Goal: Information Seeking & Learning: Check status

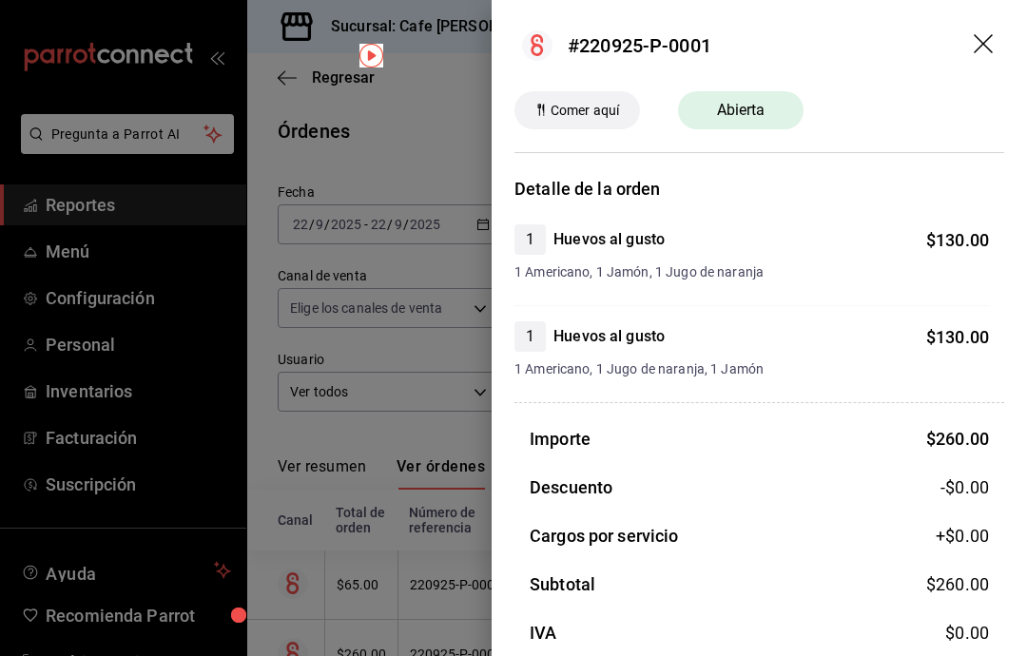
scroll to position [135, 0]
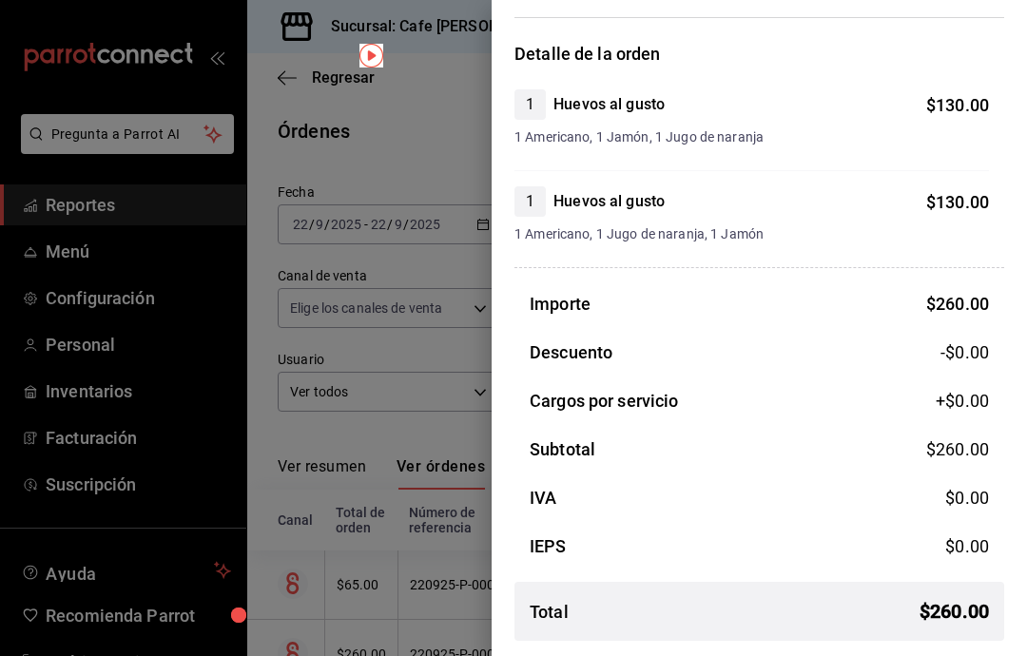
click at [437, 70] on div at bounding box center [513, 328] width 1027 height 656
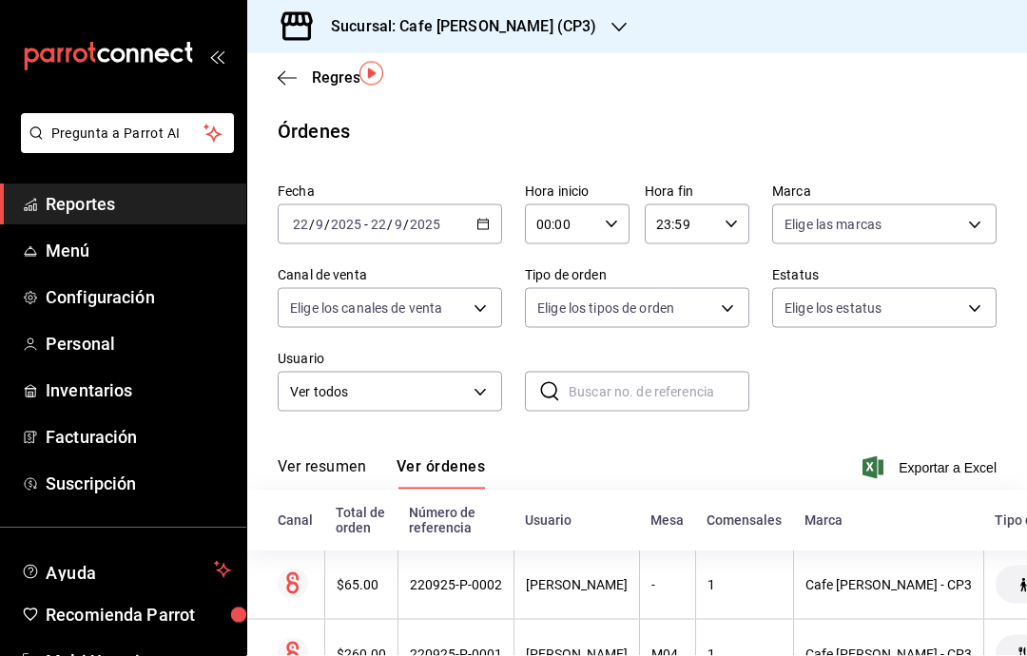
scroll to position [76, 0]
click at [364, 647] on div "$260.00" at bounding box center [361, 654] width 49 height 15
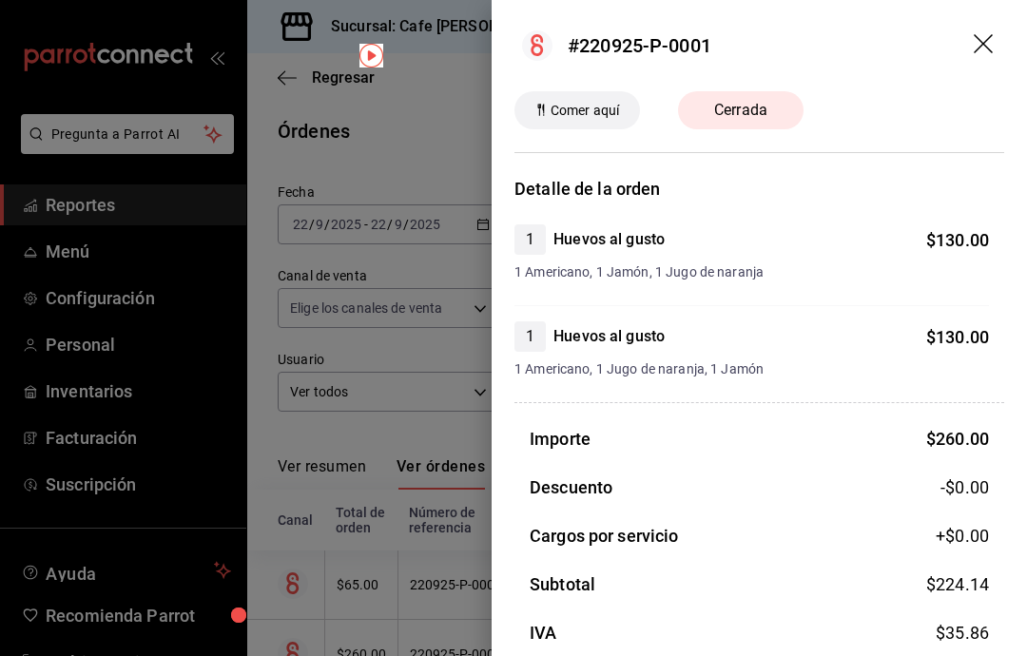
scroll to position [0, 0]
click at [396, 384] on div at bounding box center [513, 328] width 1027 height 656
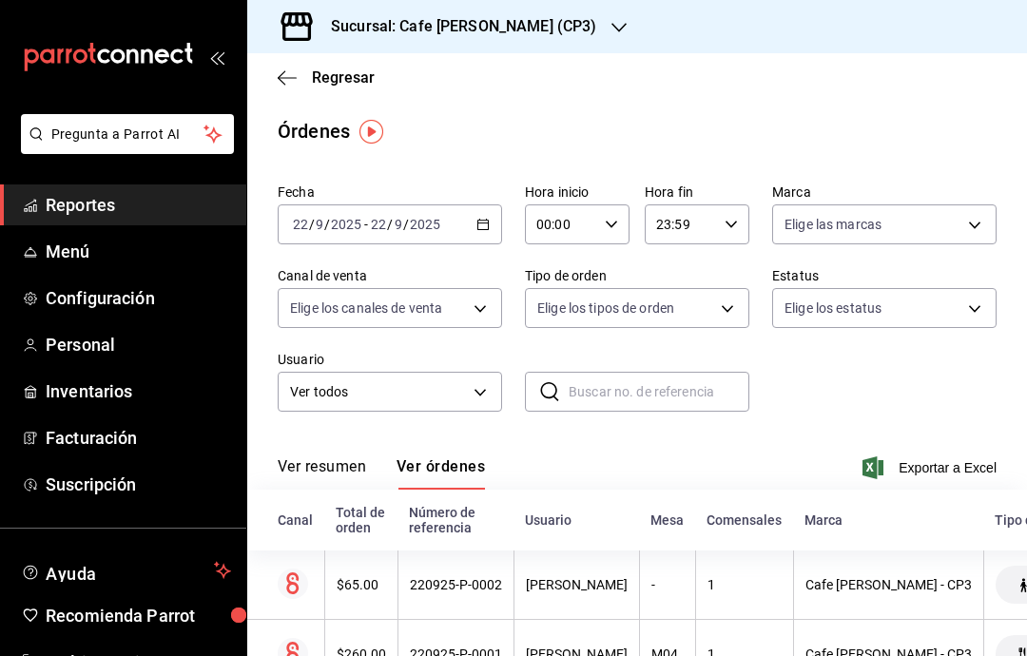
click at [285, 77] on icon "button" at bounding box center [287, 77] width 19 height 1
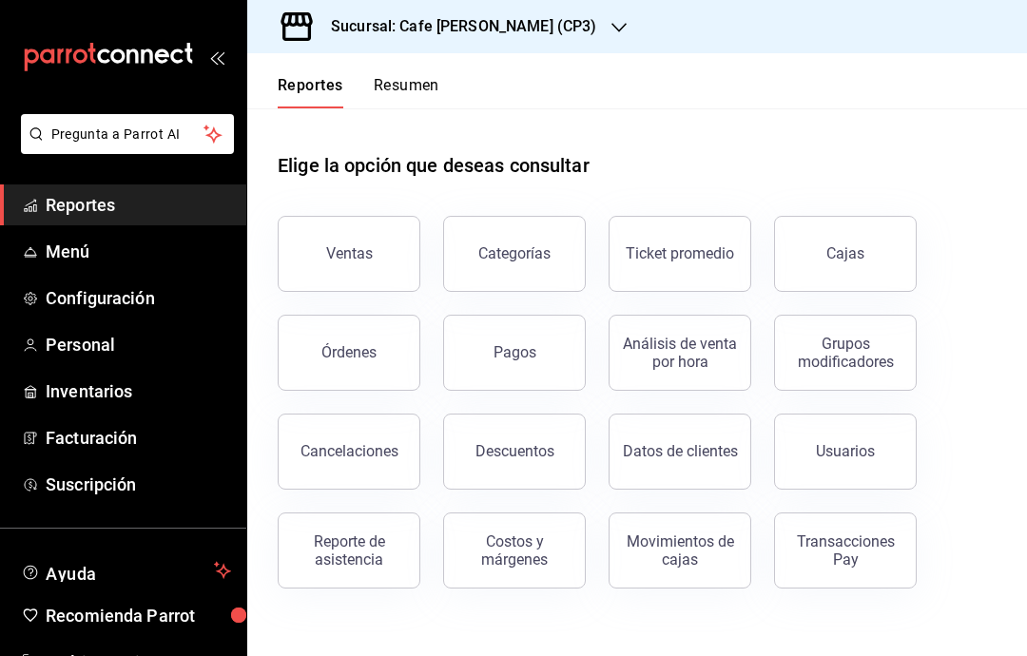
click at [357, 360] on div "Órdenes" at bounding box center [348, 352] width 55 height 18
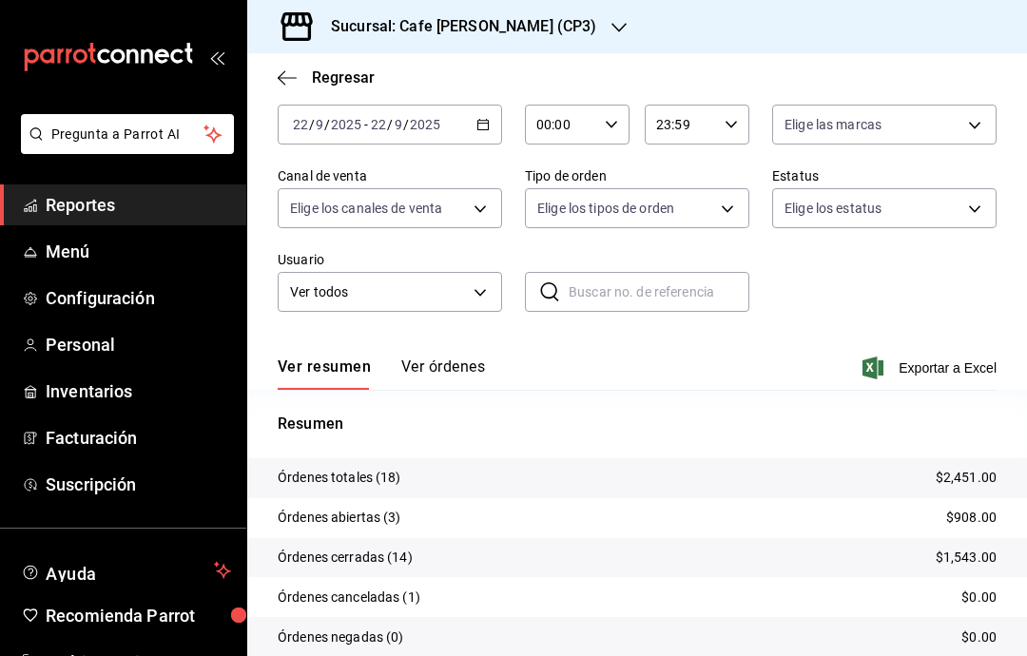
scroll to position [98, 0]
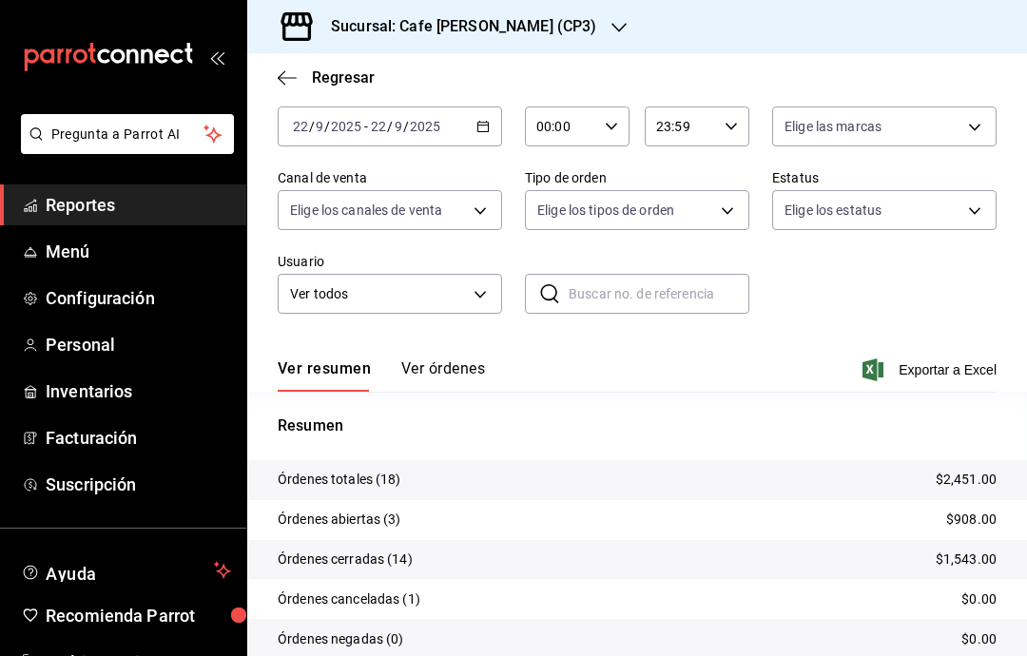
click at [444, 378] on button "Ver órdenes" at bounding box center [443, 375] width 84 height 32
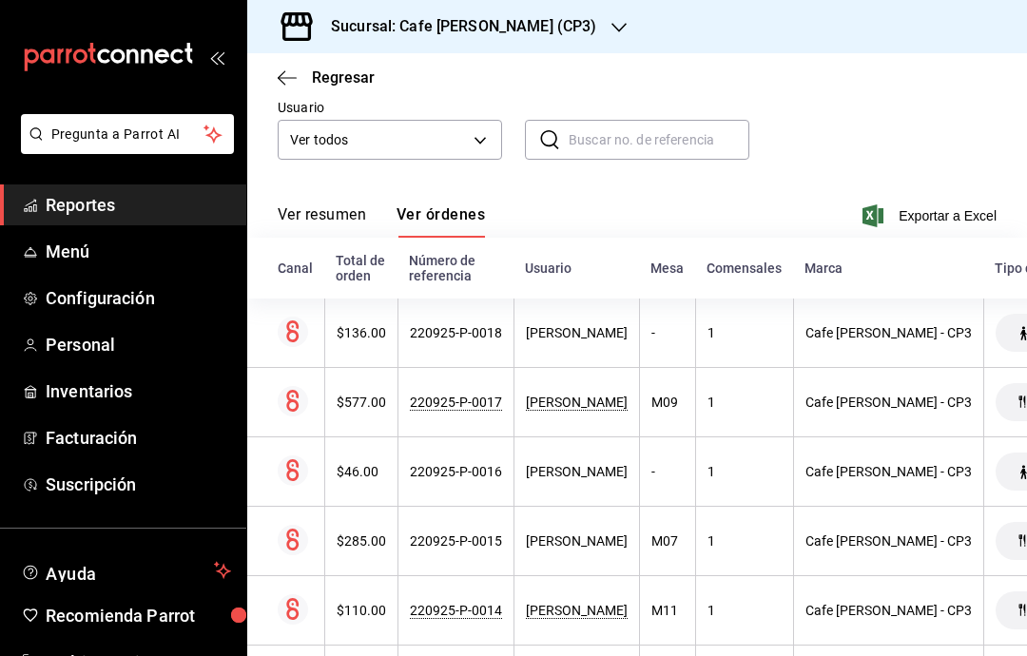
click at [360, 533] on div "$285.00" at bounding box center [361, 540] width 49 height 15
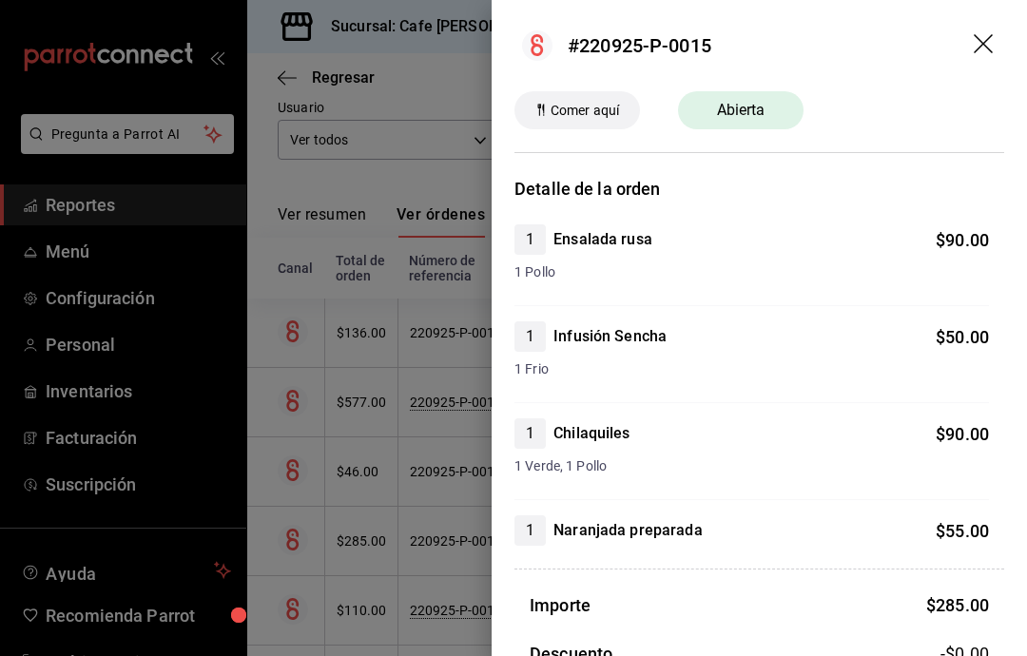
click at [985, 40] on icon "drag" at bounding box center [985, 45] width 23 height 23
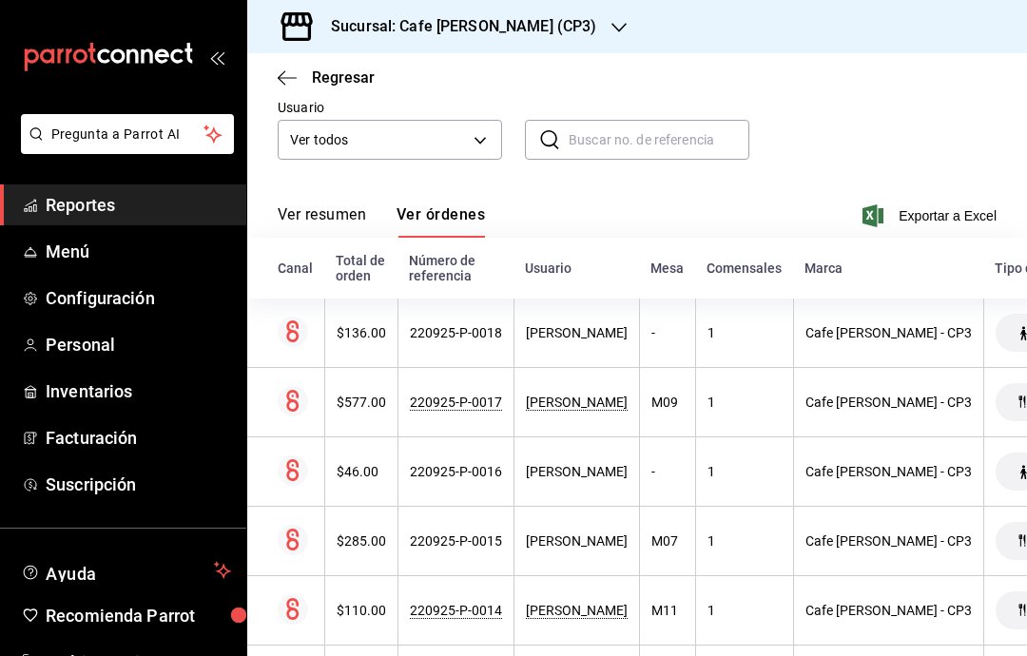
click at [340, 325] on div "$136.00" at bounding box center [361, 332] width 49 height 15
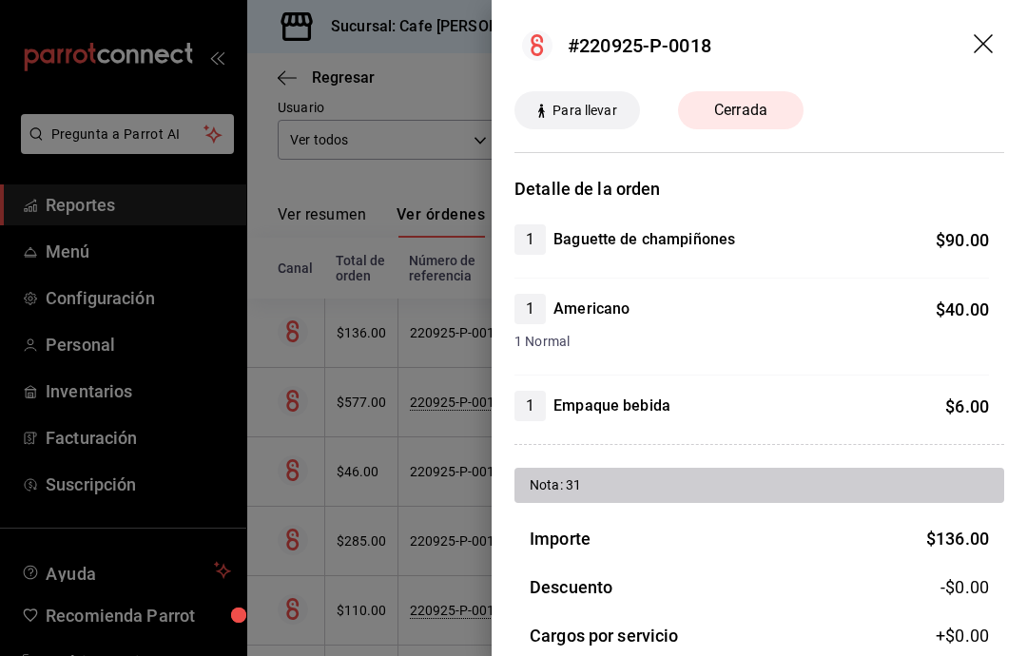
click at [391, 554] on div at bounding box center [513, 328] width 1027 height 656
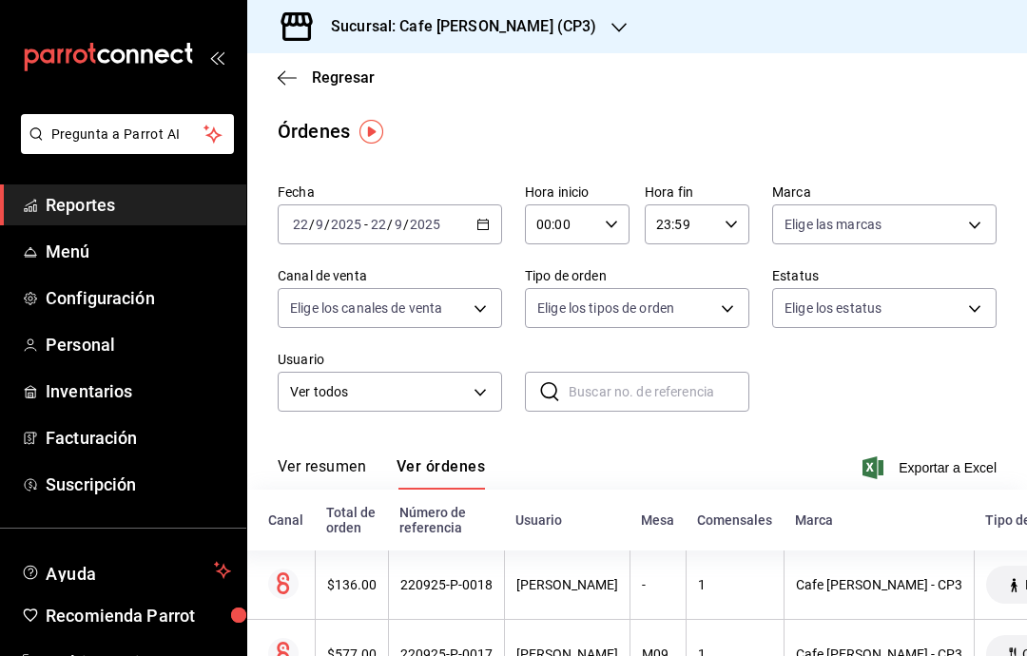
click at [284, 76] on icon "button" at bounding box center [287, 77] width 19 height 17
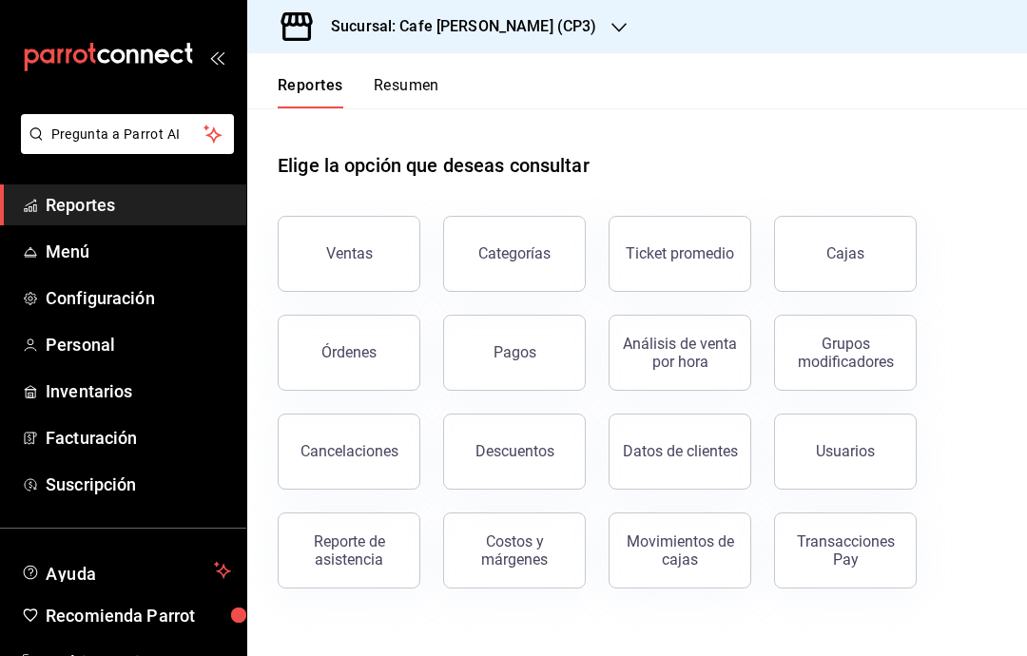
click at [524, 356] on div "Pagos" at bounding box center [514, 352] width 43 height 18
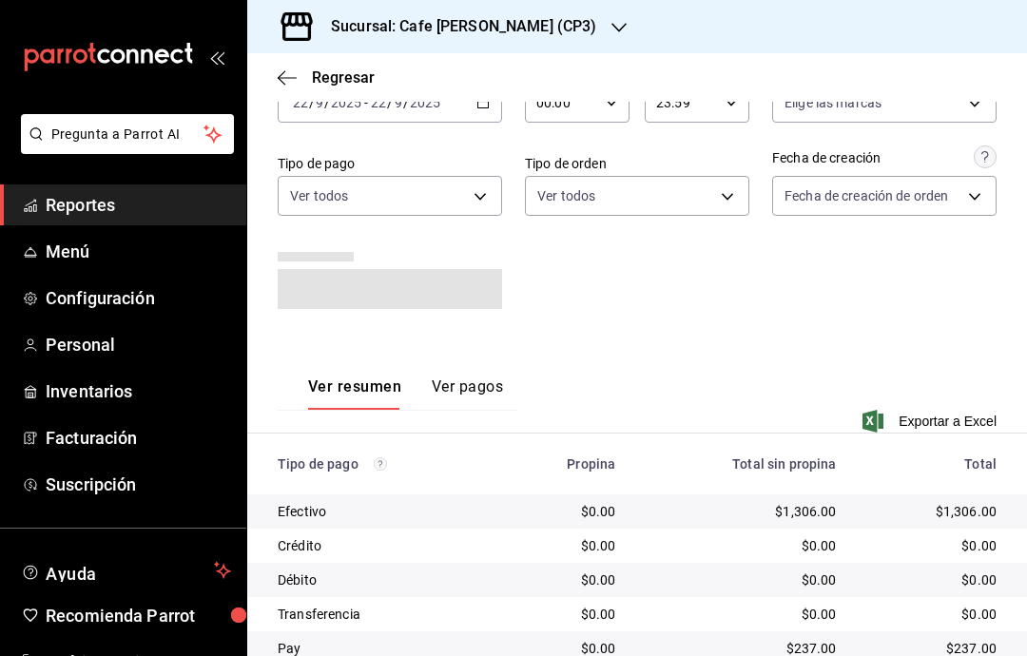
scroll to position [121, 0]
click at [459, 390] on button "Ver pagos" at bounding box center [467, 394] width 71 height 32
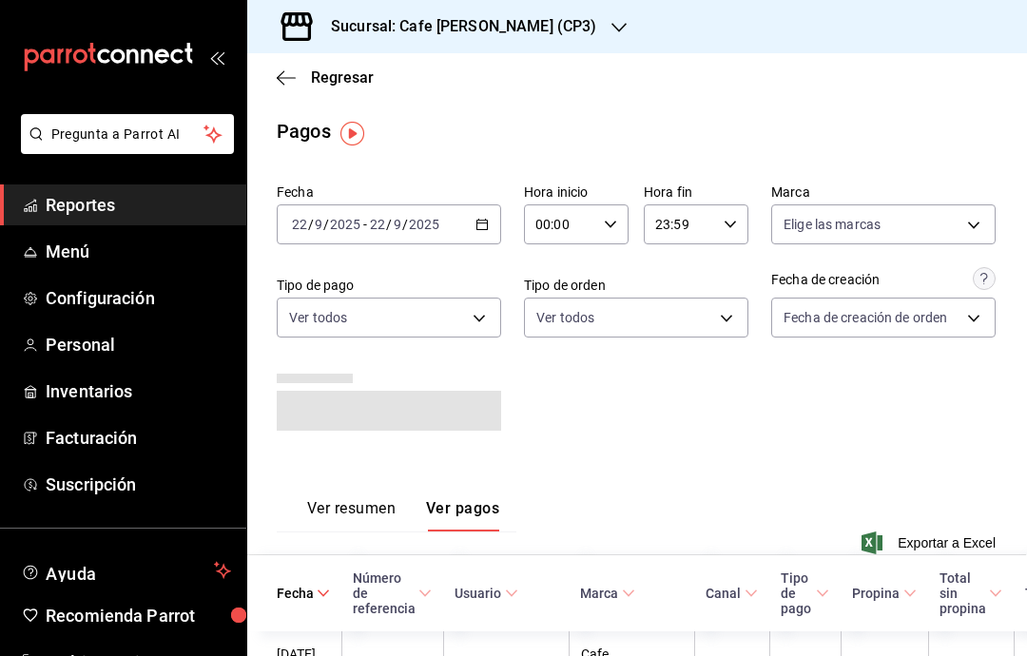
scroll to position [0, 1]
click at [280, 75] on icon "button" at bounding box center [286, 77] width 19 height 17
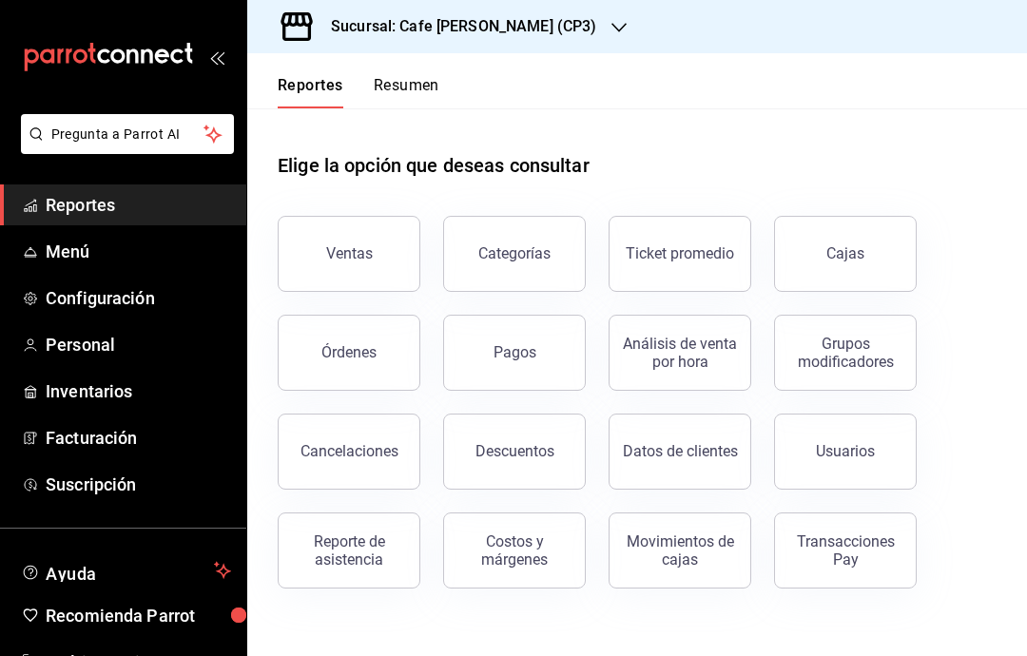
click at [854, 556] on div "Transacciones Pay" at bounding box center [845, 550] width 118 height 36
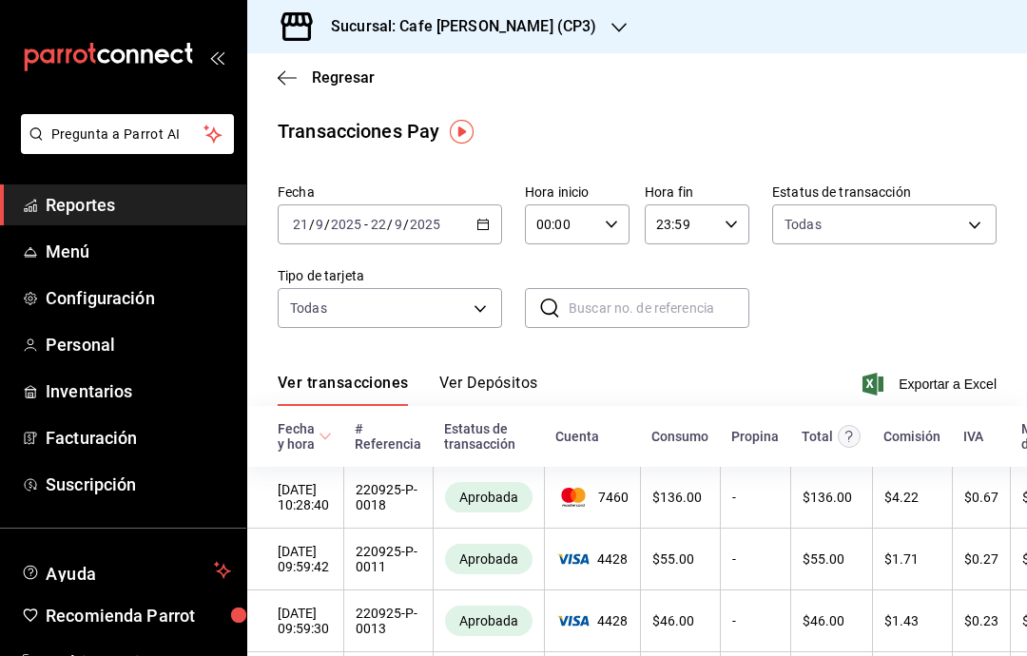
click at [467, 222] on div "[DATE] [DATE] - [DATE] [DATE]" at bounding box center [390, 224] width 224 height 40
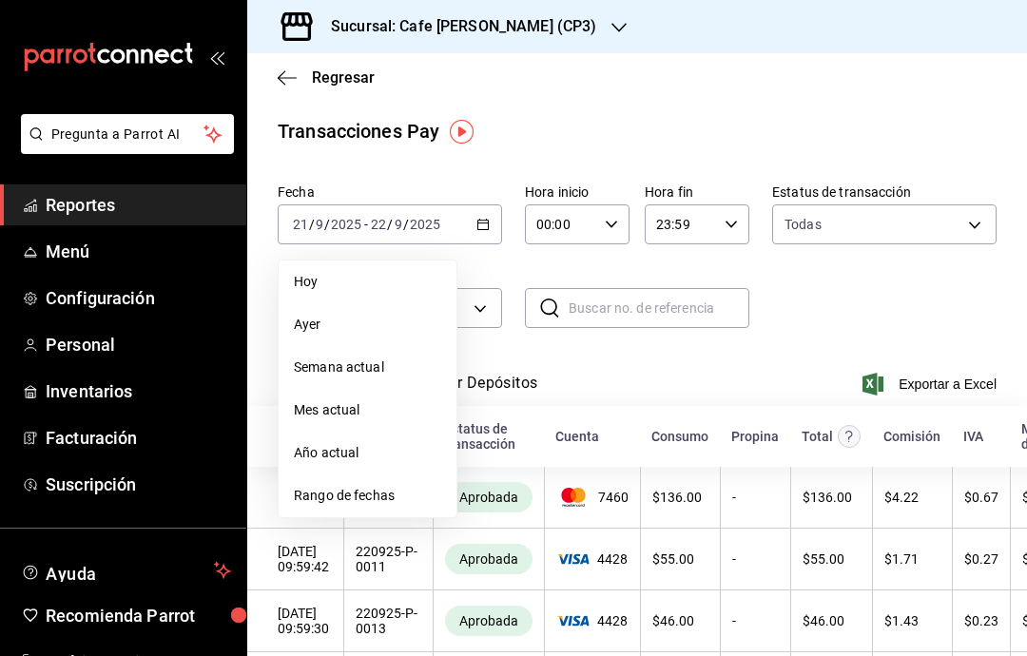
click at [378, 279] on span "Hoy" at bounding box center [367, 282] width 147 height 20
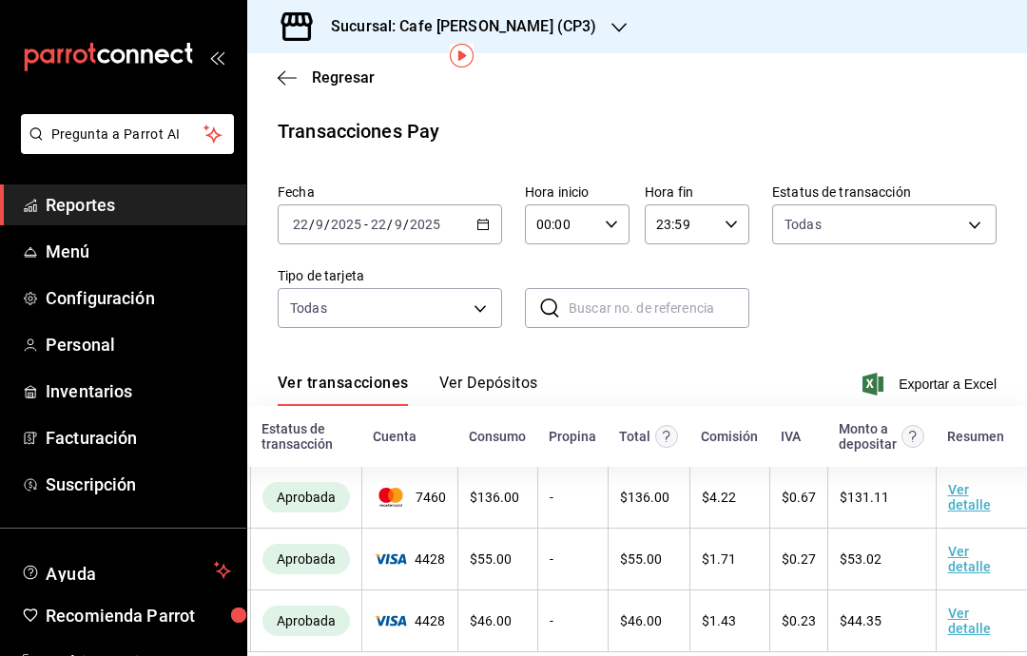
scroll to position [0, 182]
click at [503, 374] on button "Ver Depósitos" at bounding box center [488, 390] width 99 height 32
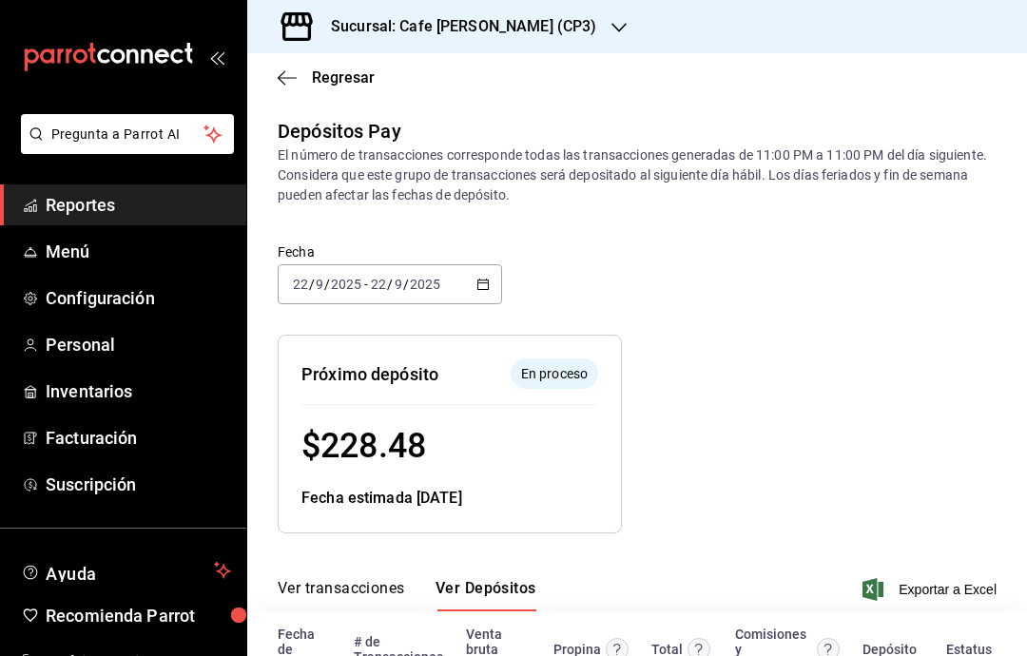
click at [286, 73] on icon "button" at bounding box center [287, 77] width 19 height 17
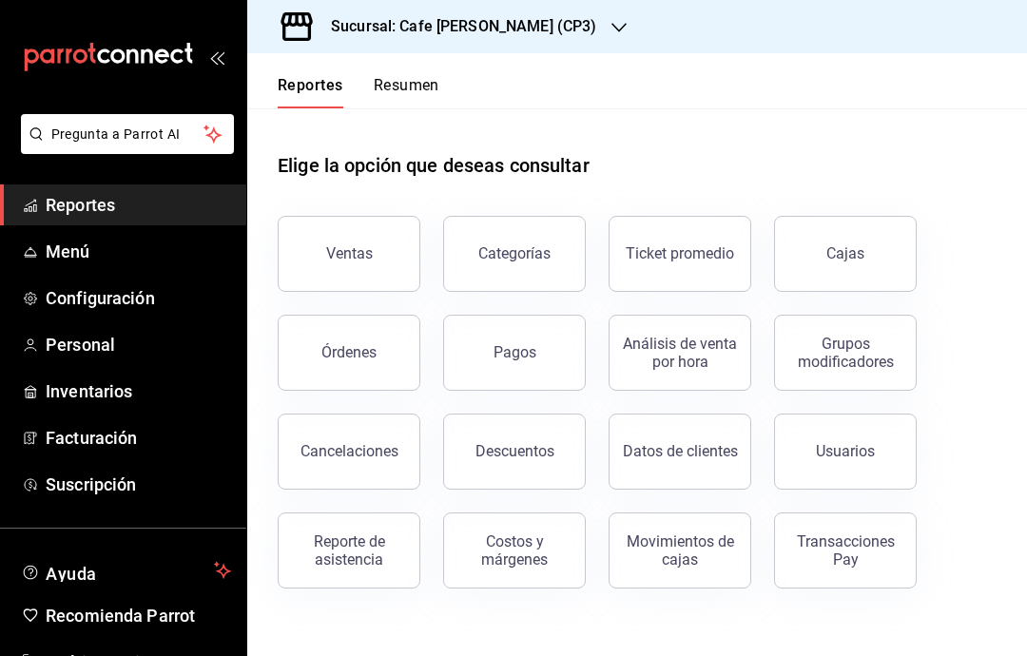
scroll to position [76, 0]
click at [553, 315] on button "Pagos" at bounding box center [514, 353] width 143 height 76
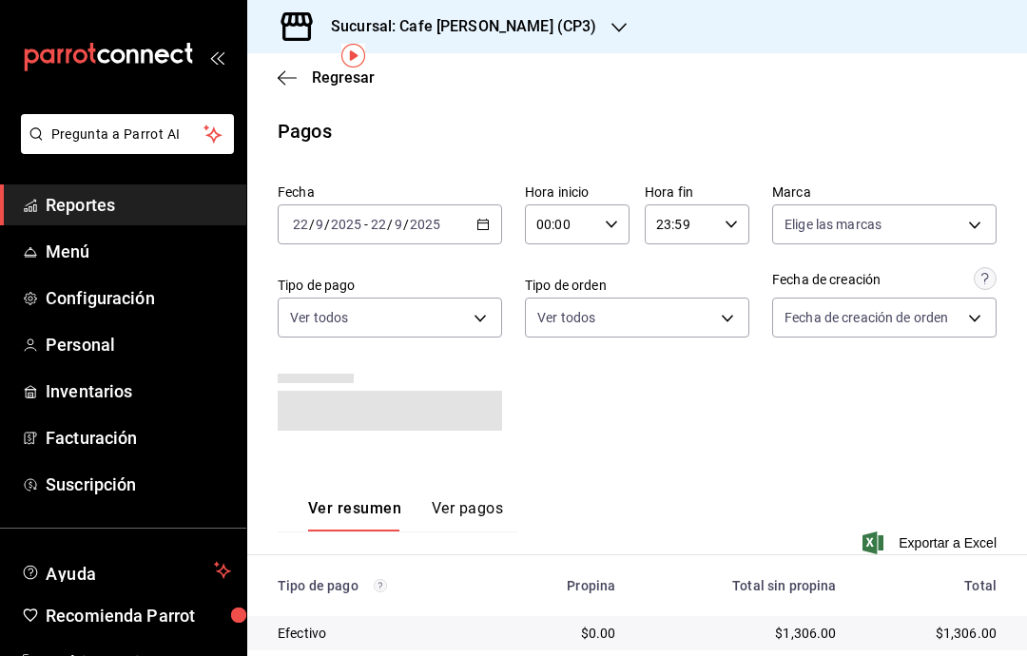
click at [487, 218] on icon "button" at bounding box center [482, 224] width 13 height 13
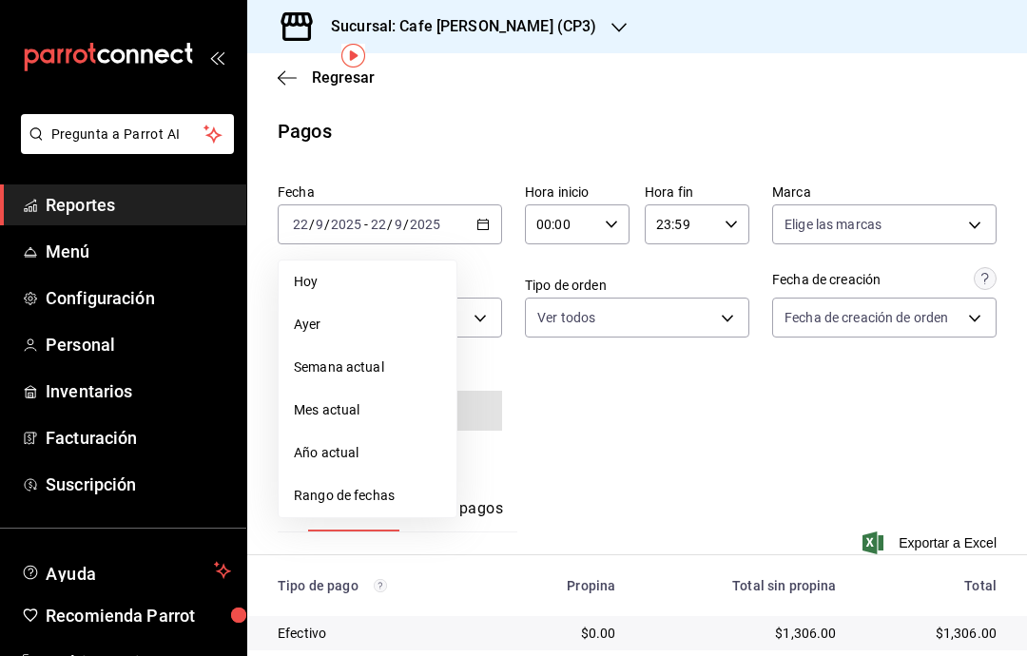
click at [396, 303] on li "Ayer" at bounding box center [368, 324] width 178 height 43
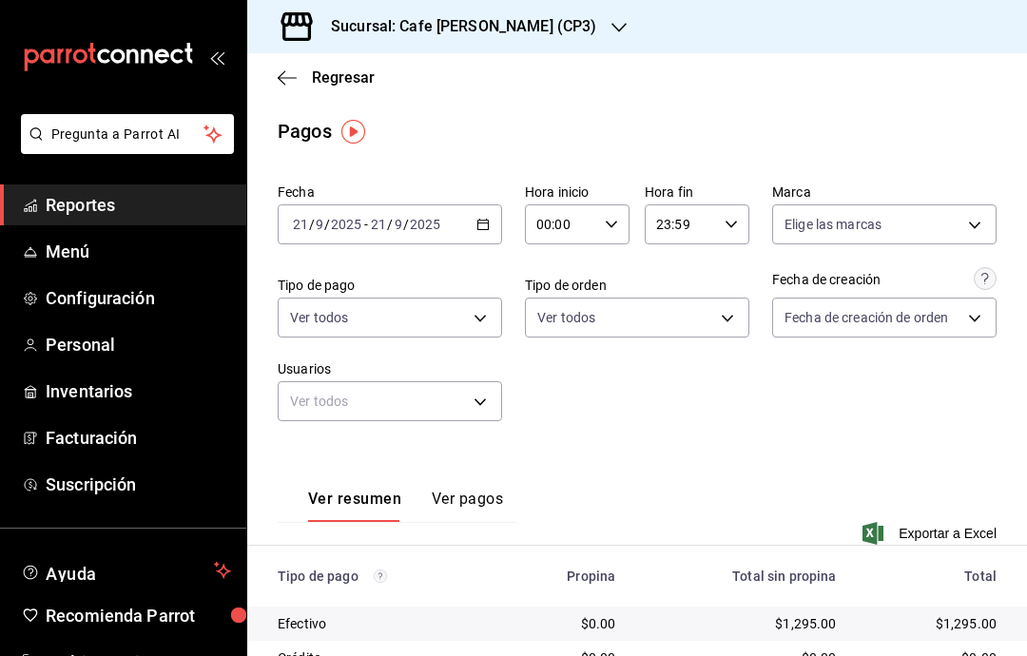
click at [283, 78] on icon "button" at bounding box center [287, 77] width 19 height 1
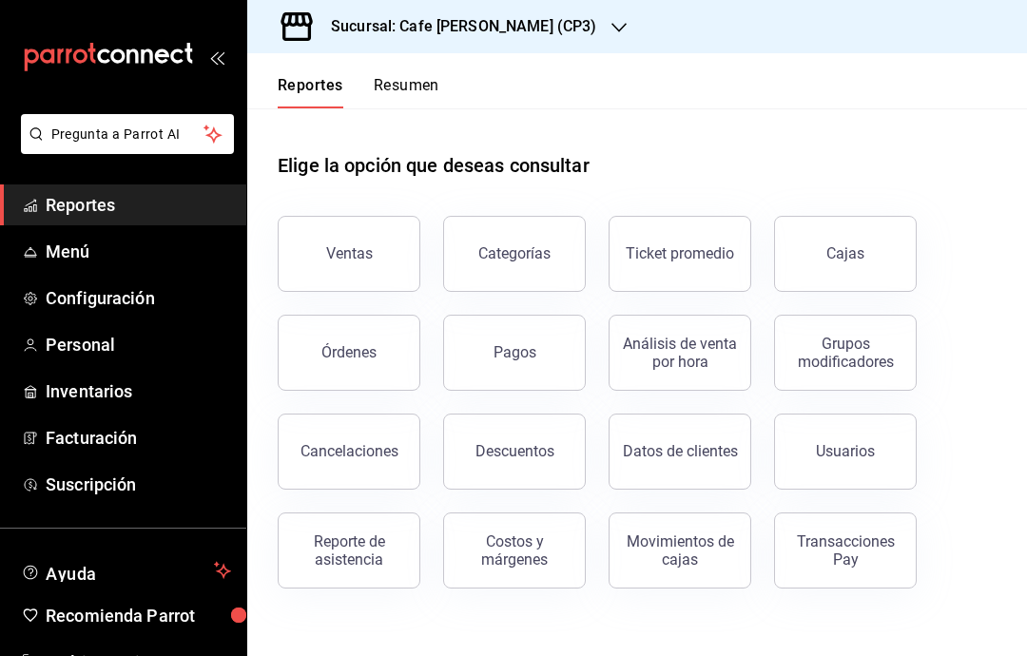
click at [836, 557] on div "Transacciones Pay" at bounding box center [845, 550] width 118 height 36
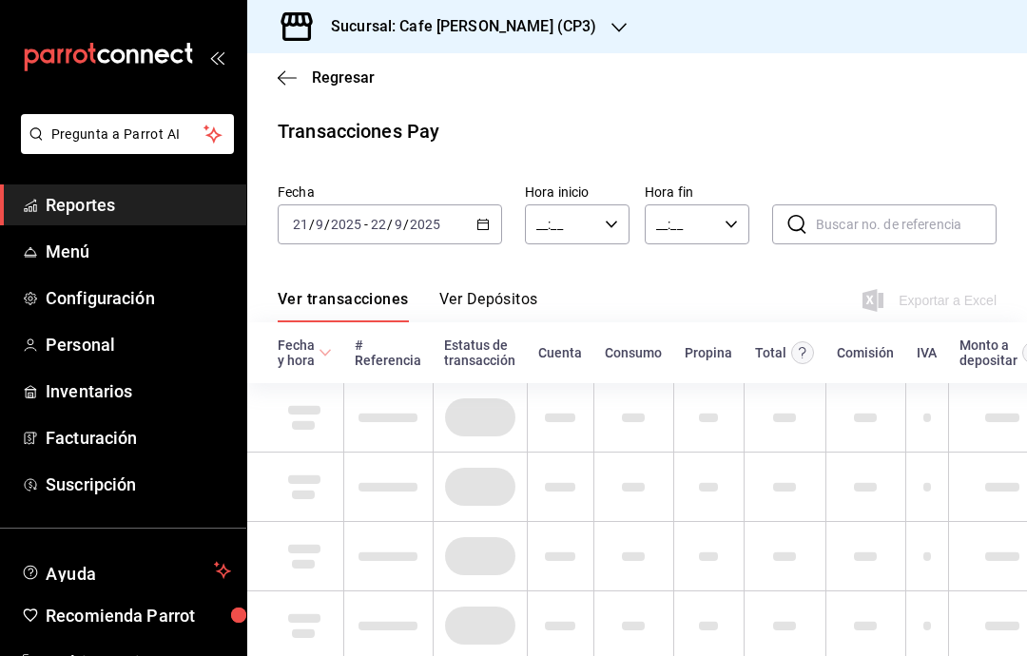
type input "00:00"
type input "23:59"
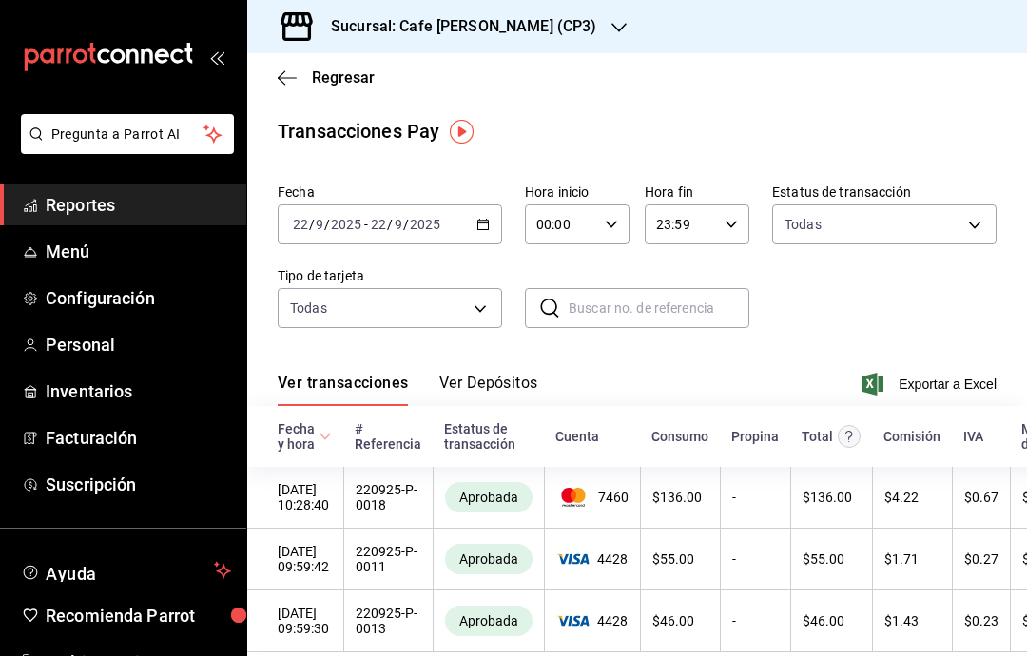
click at [474, 229] on div "[DATE] [DATE] - [DATE] [DATE]" at bounding box center [390, 224] width 224 height 40
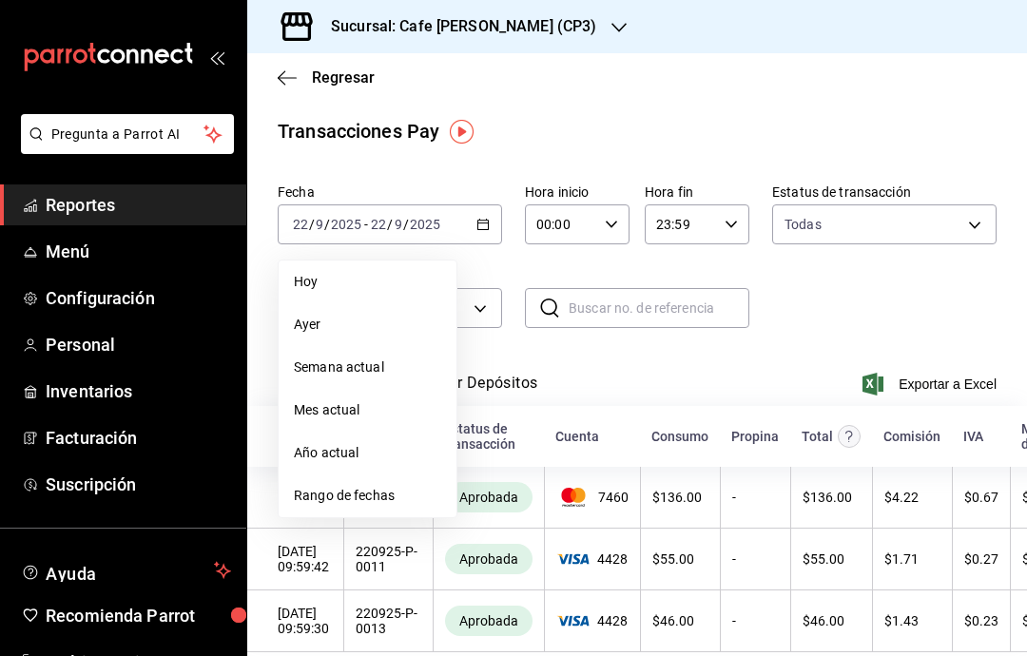
click at [375, 330] on span "Ayer" at bounding box center [367, 325] width 147 height 20
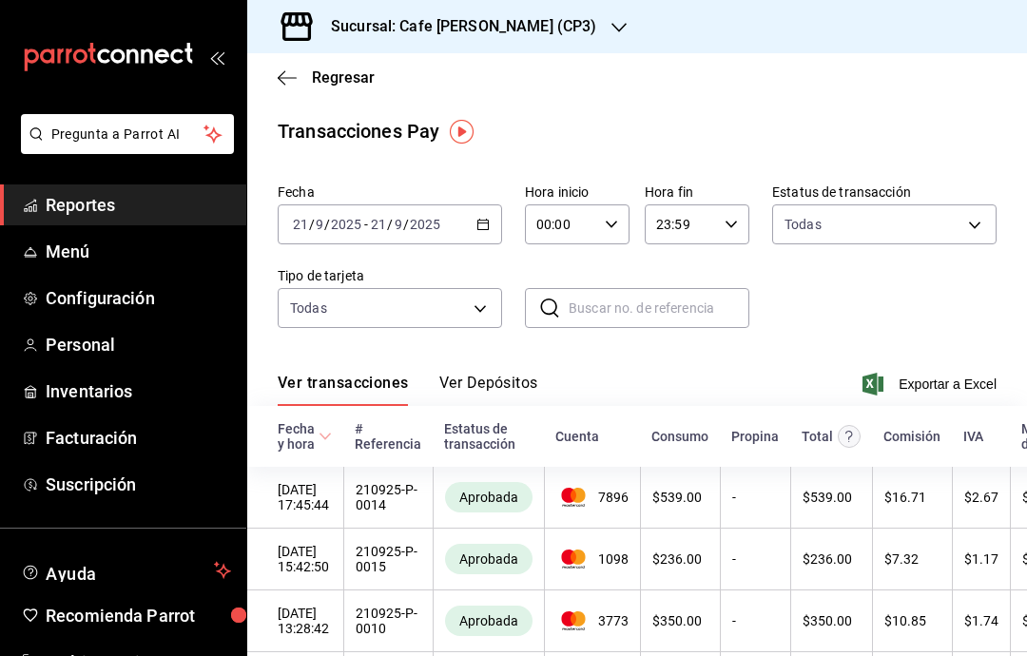
click at [512, 385] on button "Ver Depósitos" at bounding box center [488, 390] width 99 height 32
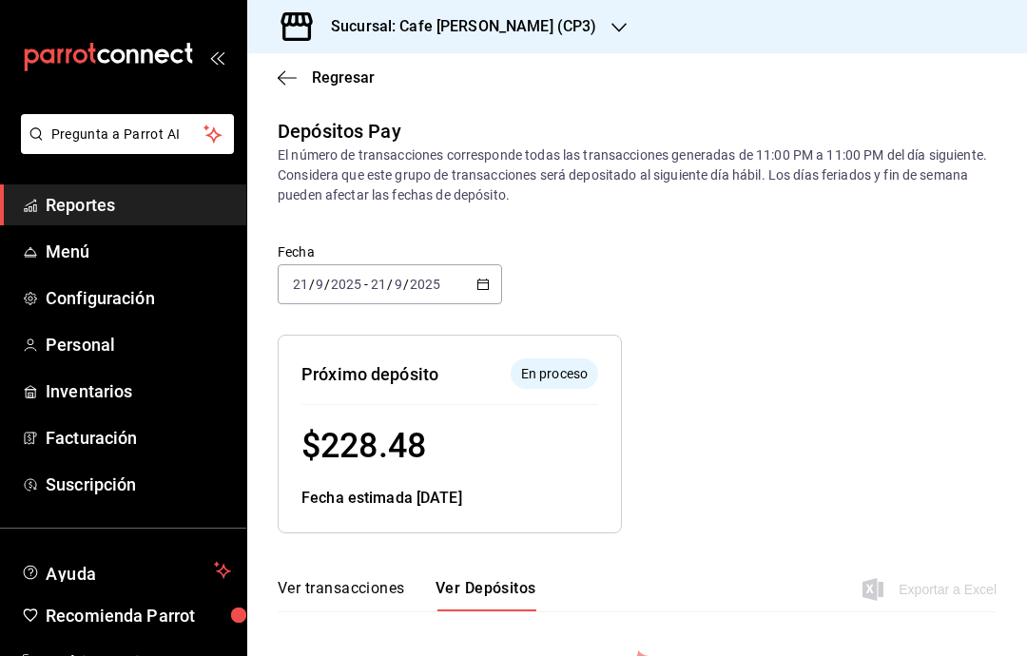
click at [281, 79] on icon "button" at bounding box center [287, 77] width 19 height 17
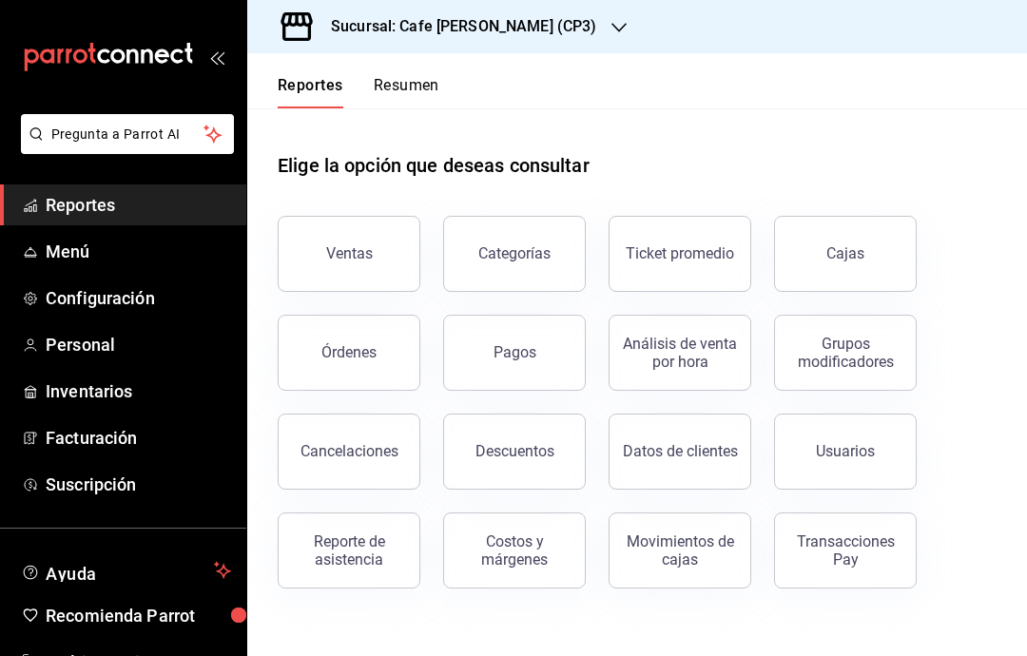
click at [835, 552] on div "Transacciones Pay" at bounding box center [845, 550] width 118 height 36
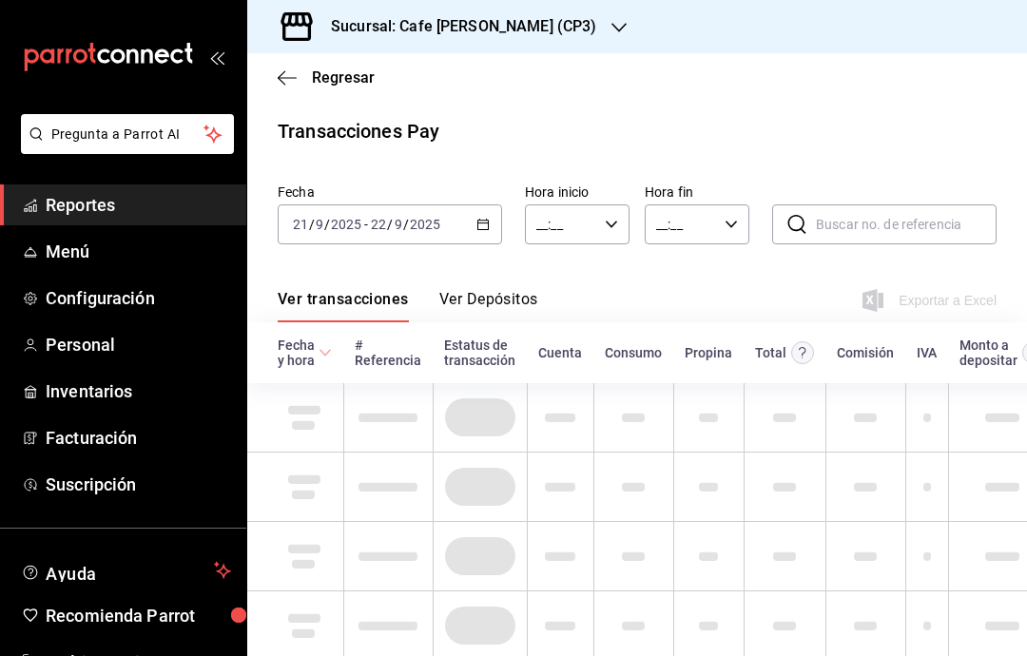
type input "00:00"
type input "23:59"
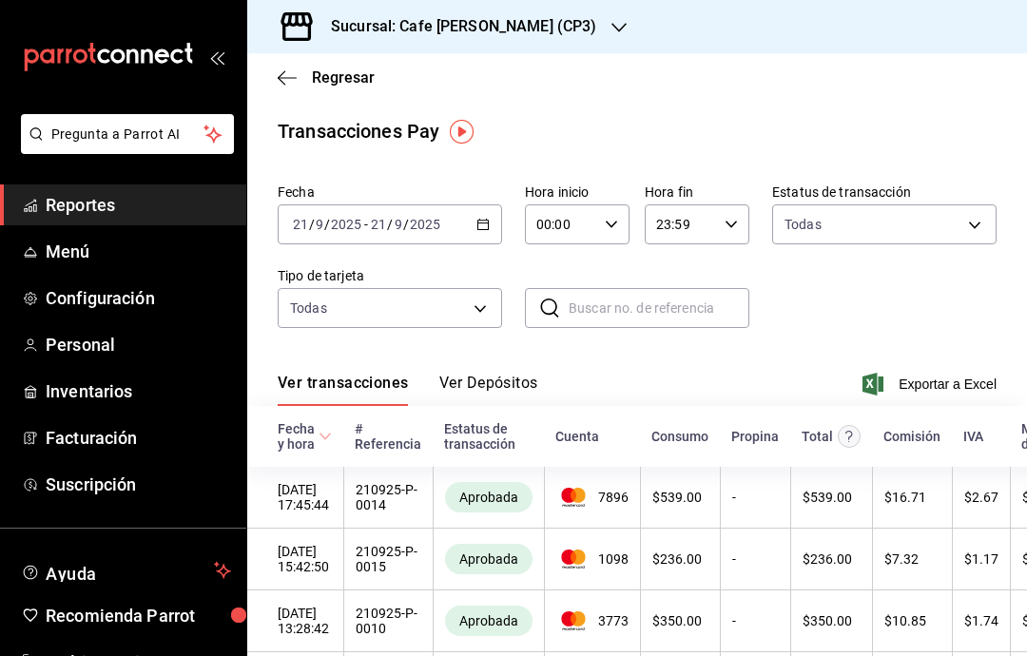
click at [476, 221] on icon "button" at bounding box center [482, 224] width 13 height 13
click at [484, 218] on icon "button" at bounding box center [482, 224] width 13 height 13
click at [483, 222] on icon "button" at bounding box center [482, 224] width 13 height 13
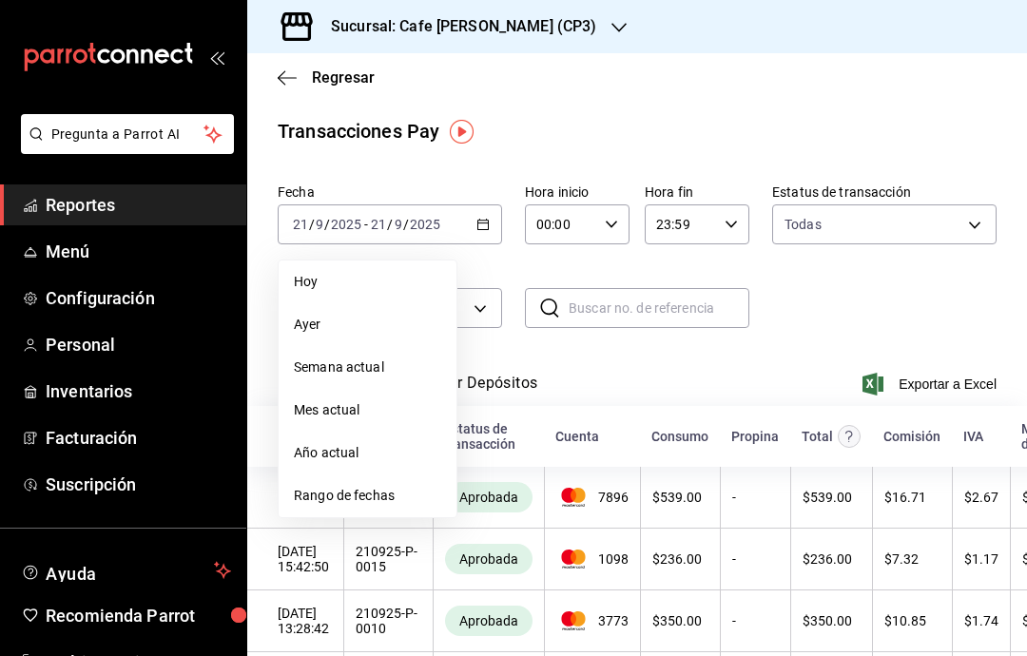
click at [394, 365] on span "Semana actual" at bounding box center [367, 368] width 147 height 20
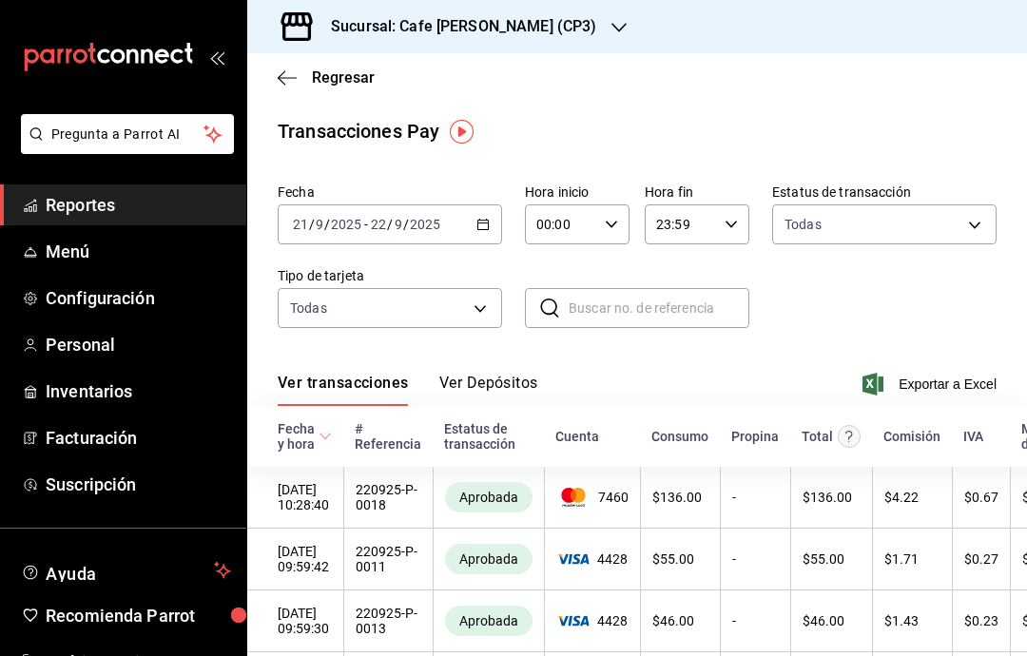
click at [514, 379] on button "Ver Depósitos" at bounding box center [488, 390] width 99 height 32
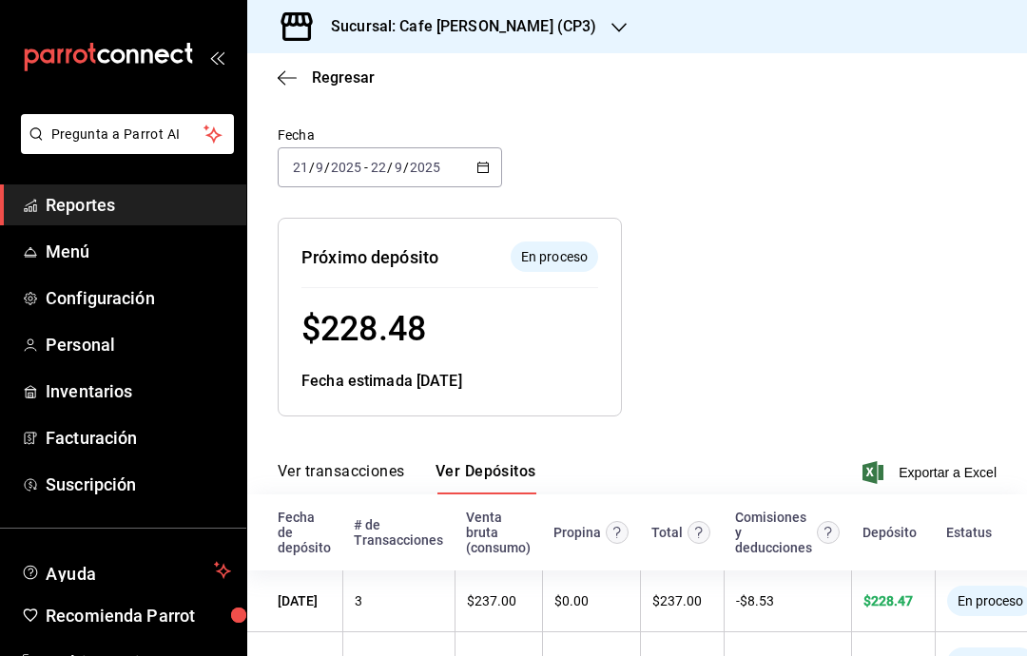
scroll to position [116, 0]
click at [293, 77] on icon "button" at bounding box center [287, 77] width 19 height 1
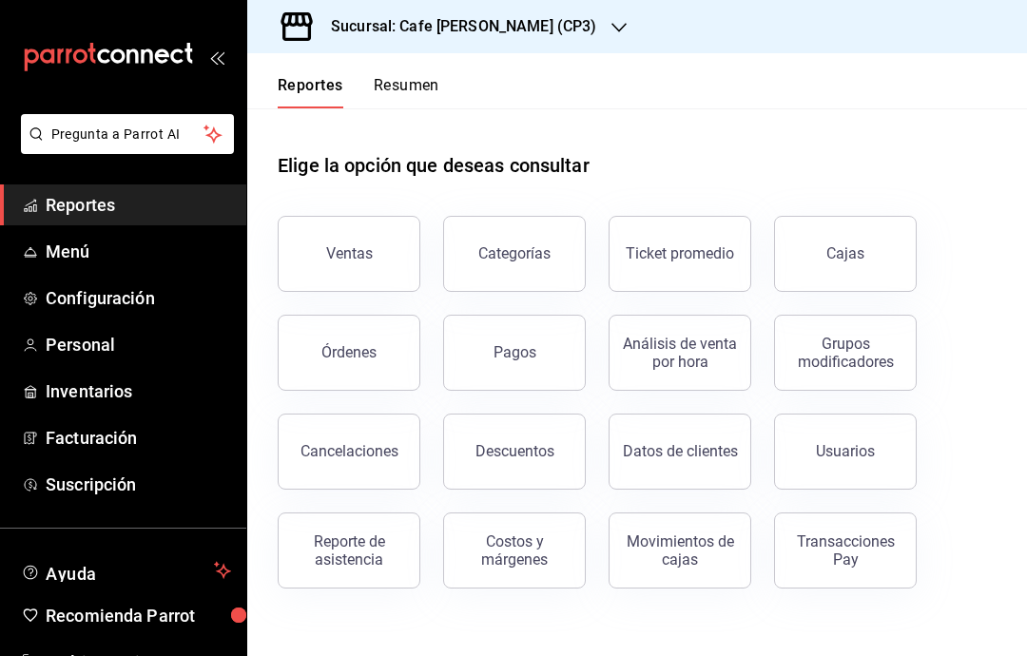
click at [865, 552] on div "Transacciones Pay" at bounding box center [845, 550] width 118 height 36
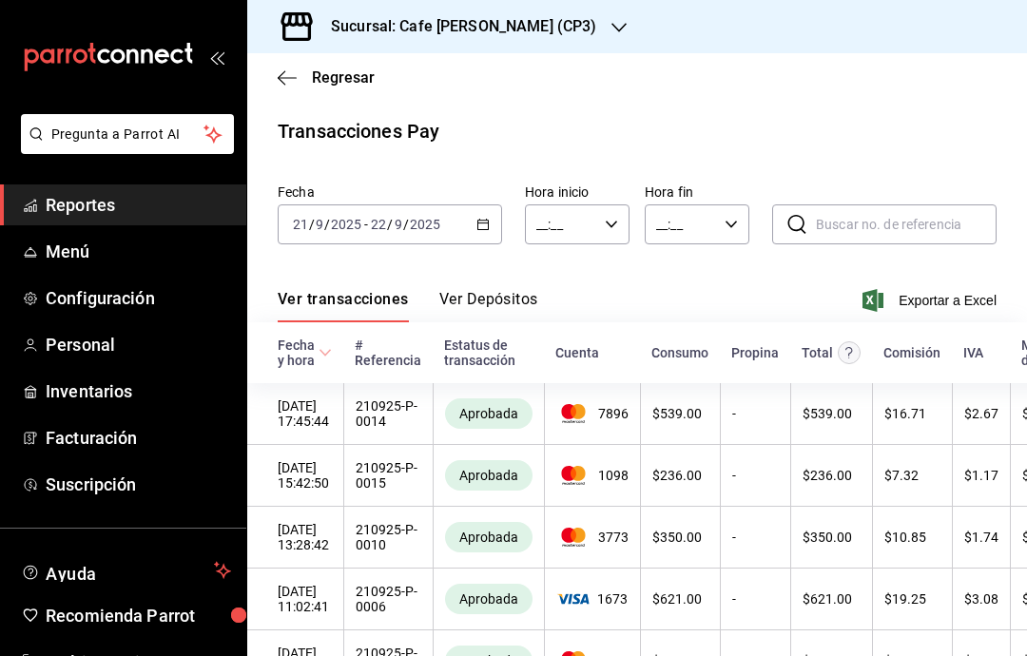
type input "00:00"
type input "23:59"
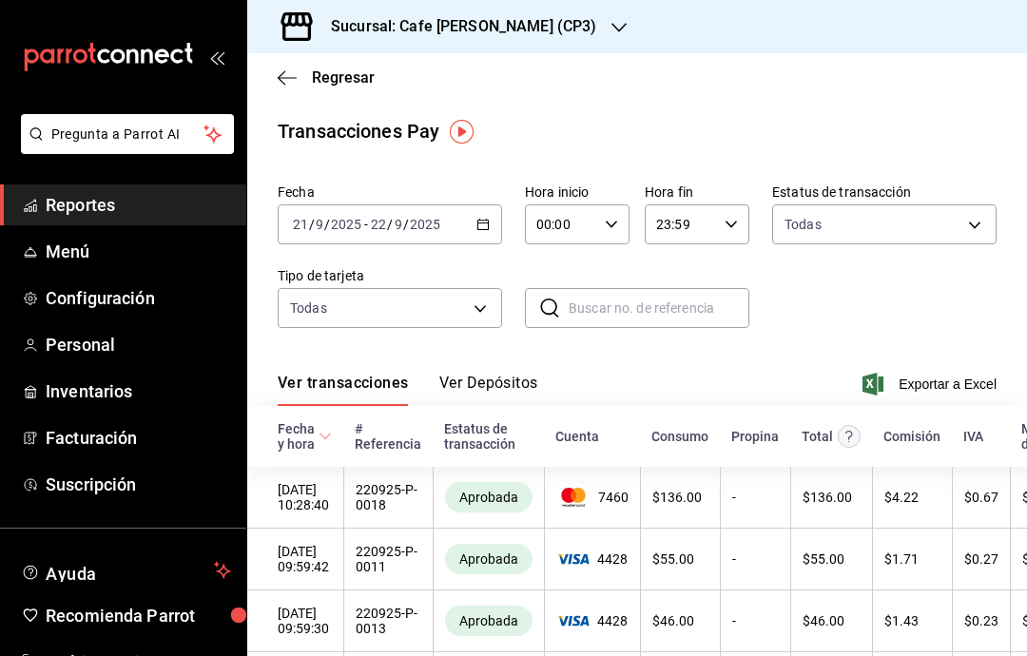
click at [487, 221] on \(Stroke\) "button" at bounding box center [482, 225] width 11 height 10
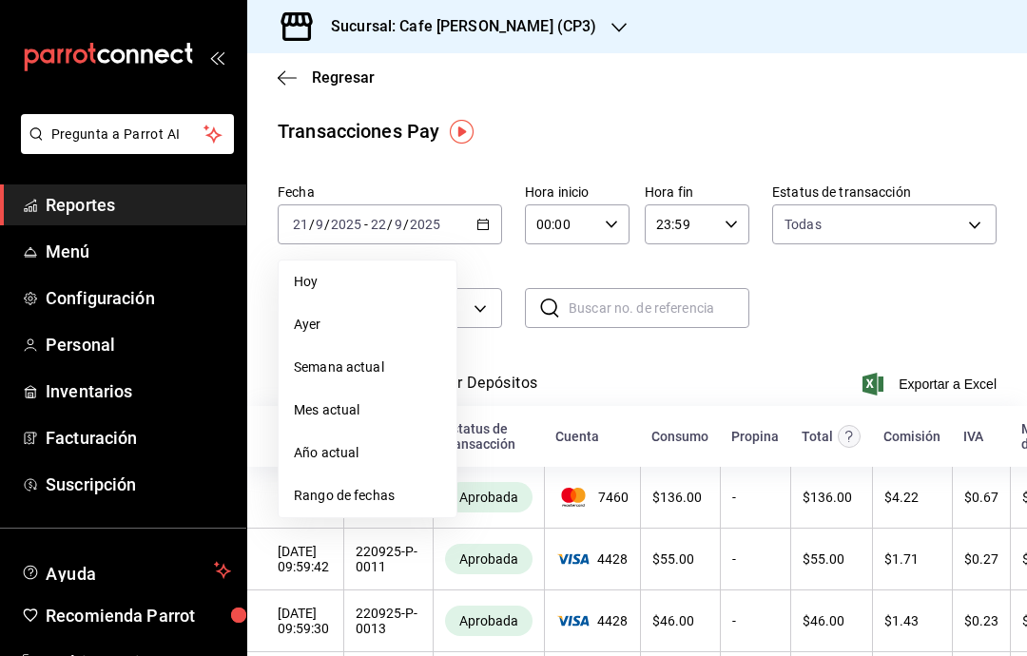
click at [375, 414] on span "Mes actual" at bounding box center [367, 410] width 147 height 20
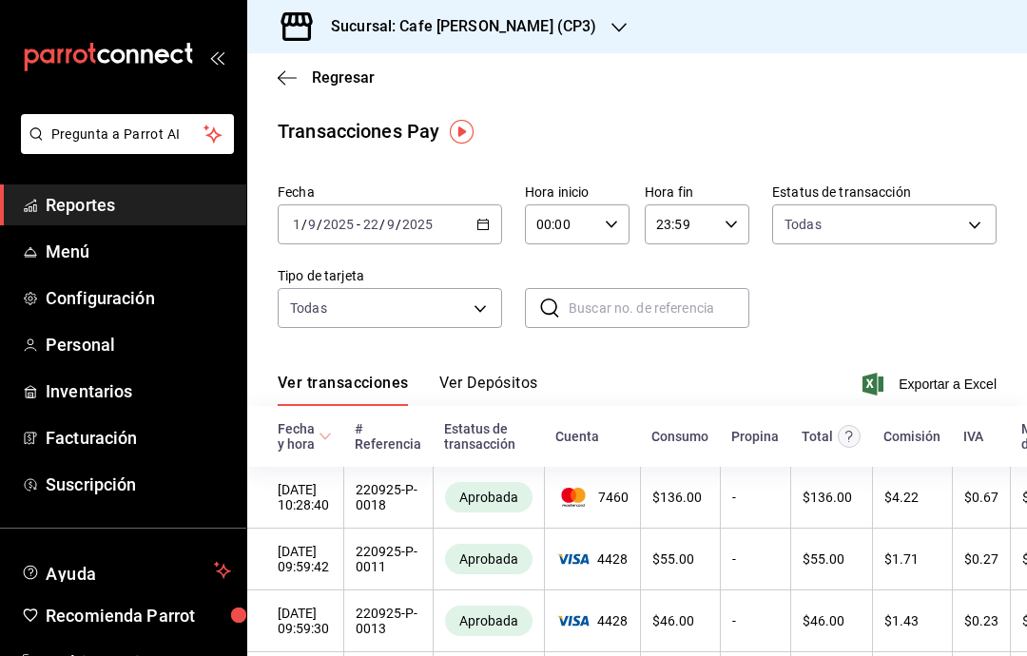
click at [499, 385] on button "Ver Depósitos" at bounding box center [488, 390] width 99 height 32
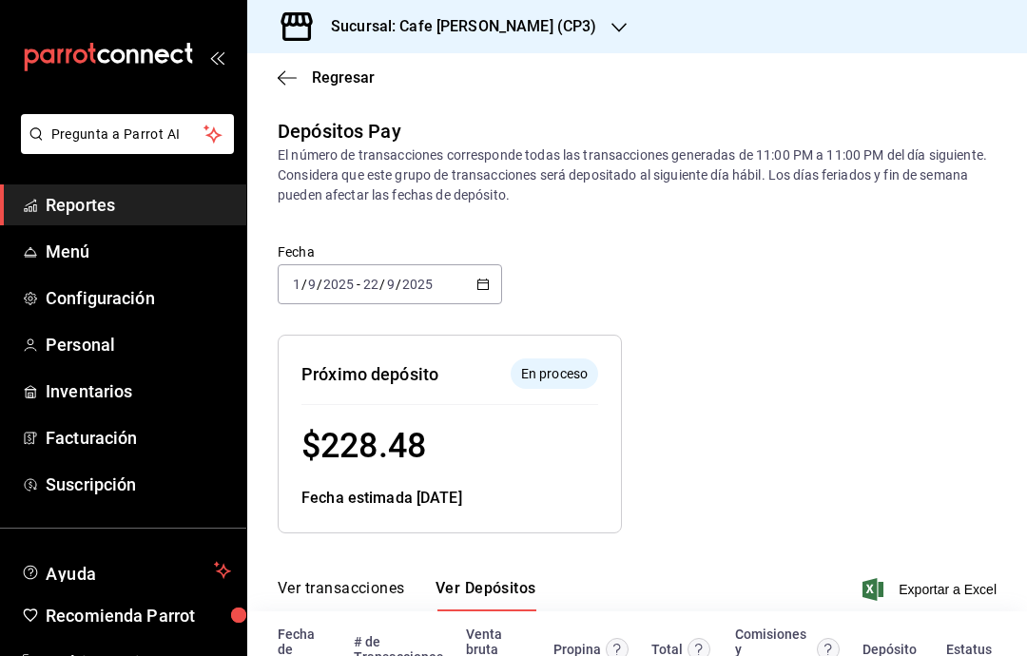
click at [298, 80] on span "Regresar" at bounding box center [326, 77] width 97 height 18
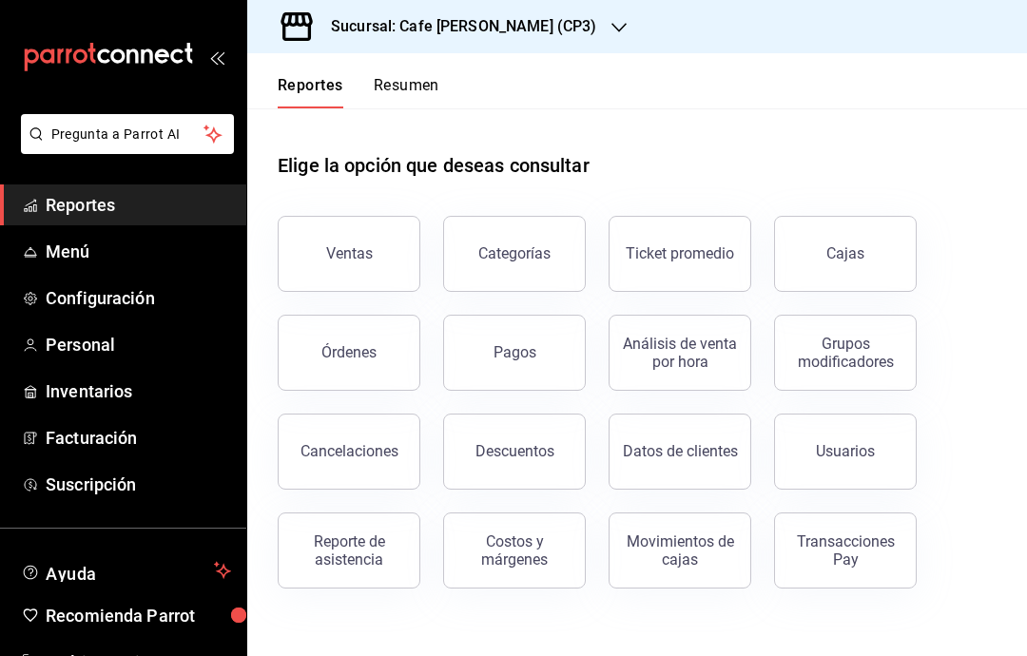
click at [512, 23] on h3 "Sucursal: Cafe [PERSON_NAME] (CP3)" at bounding box center [456, 26] width 280 height 23
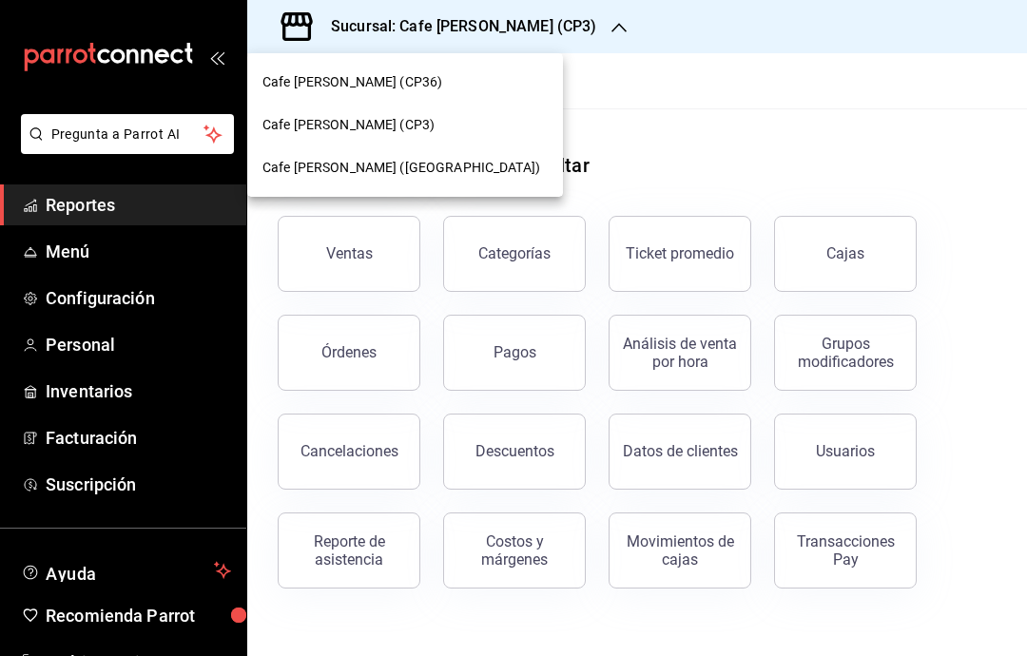
click at [430, 174] on span "Cafe [PERSON_NAME] ([GEOGRAPHIC_DATA])" at bounding box center [401, 168] width 278 height 20
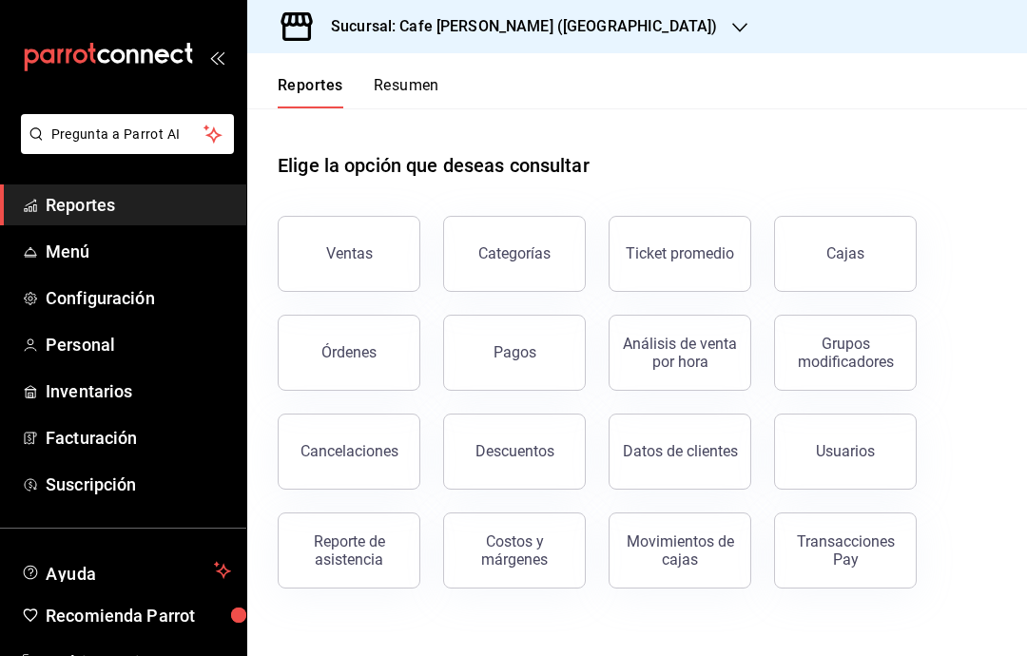
click at [858, 554] on div "Transacciones Pay" at bounding box center [845, 550] width 118 height 36
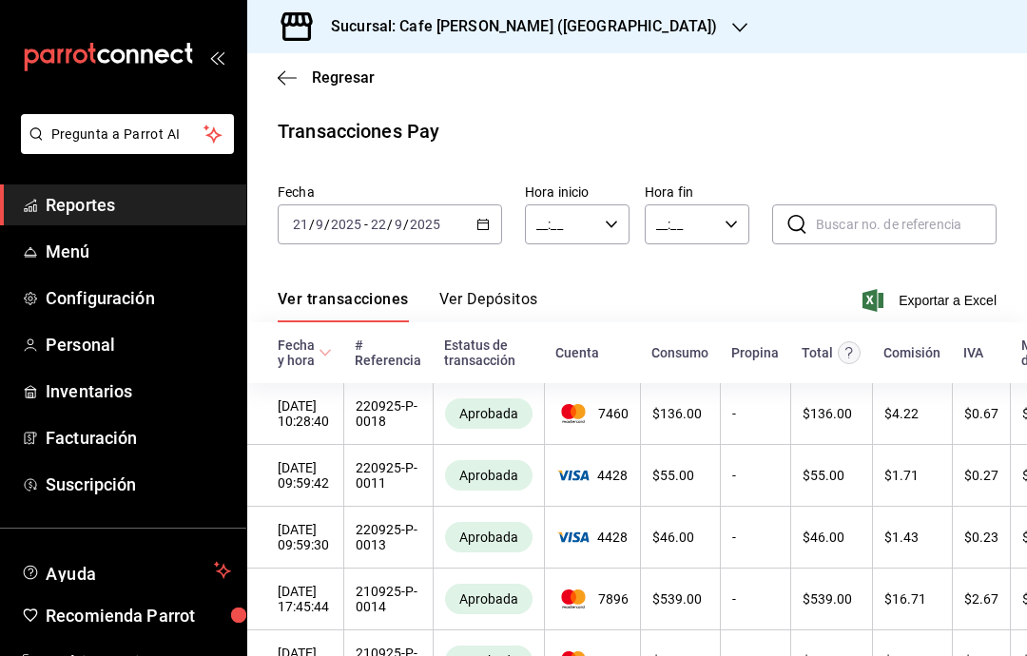
type input "00:00"
type input "23:59"
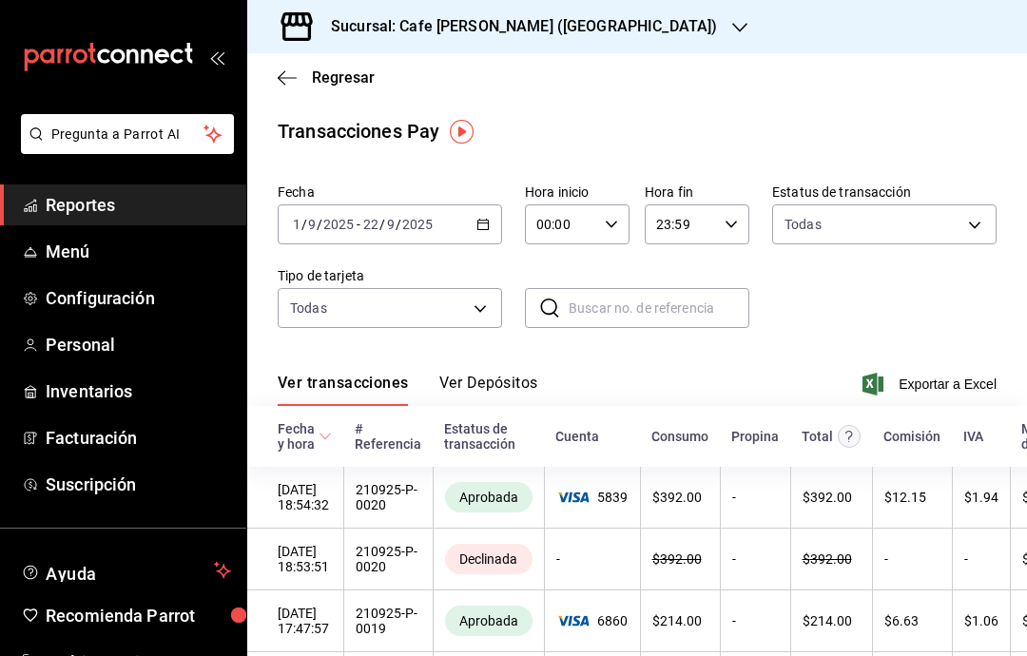
click at [515, 388] on button "Ver Depósitos" at bounding box center [488, 390] width 99 height 32
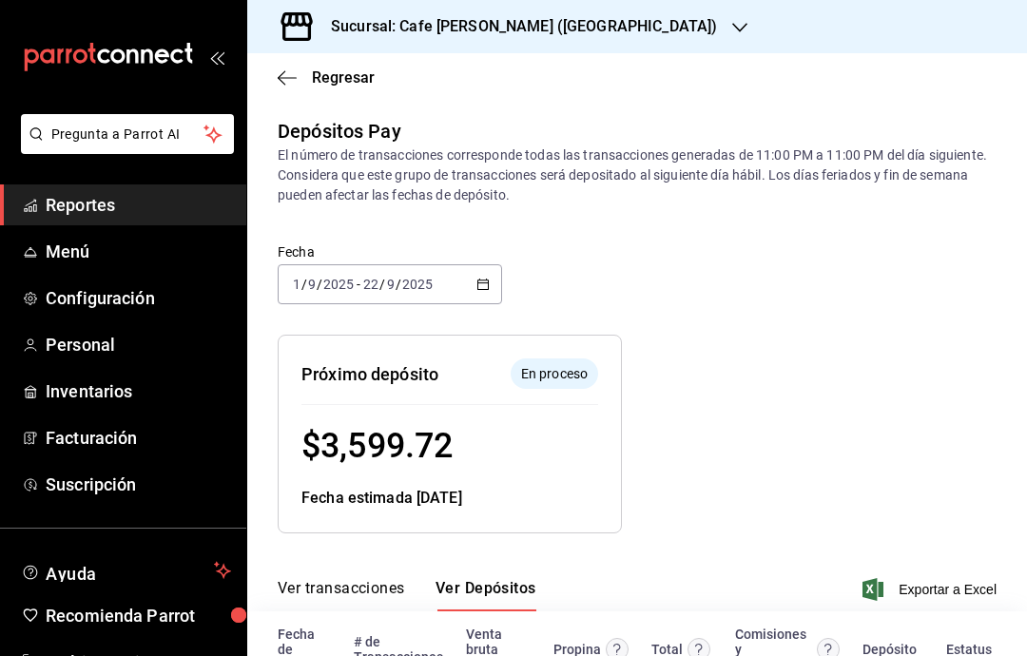
click at [478, 287] on \(Stroke\) "button" at bounding box center [482, 285] width 11 height 10
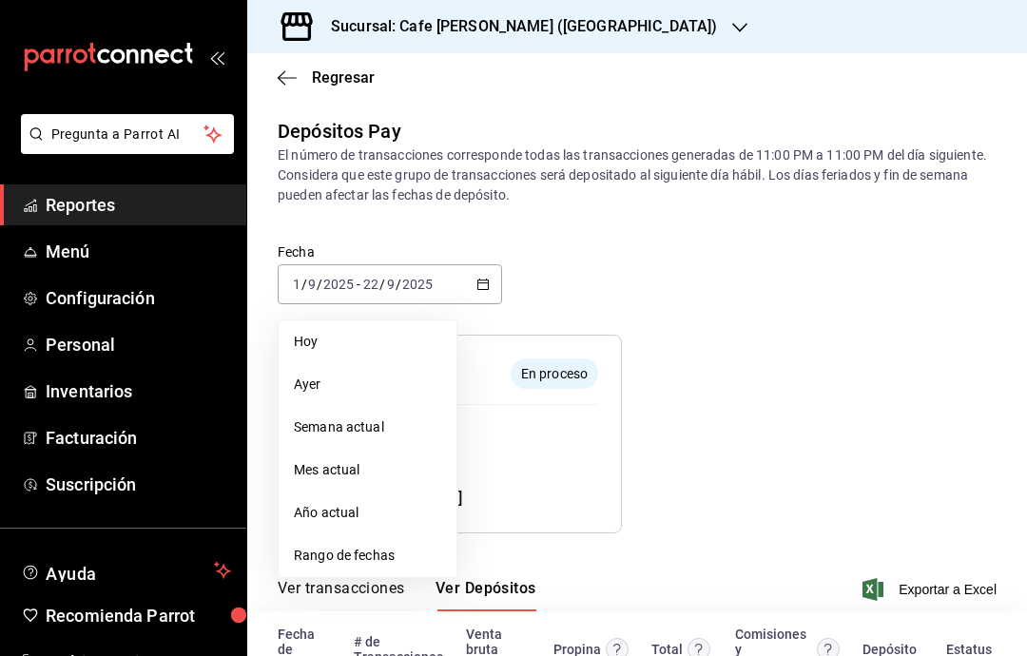
click at [345, 385] on span "Ayer" at bounding box center [367, 385] width 147 height 20
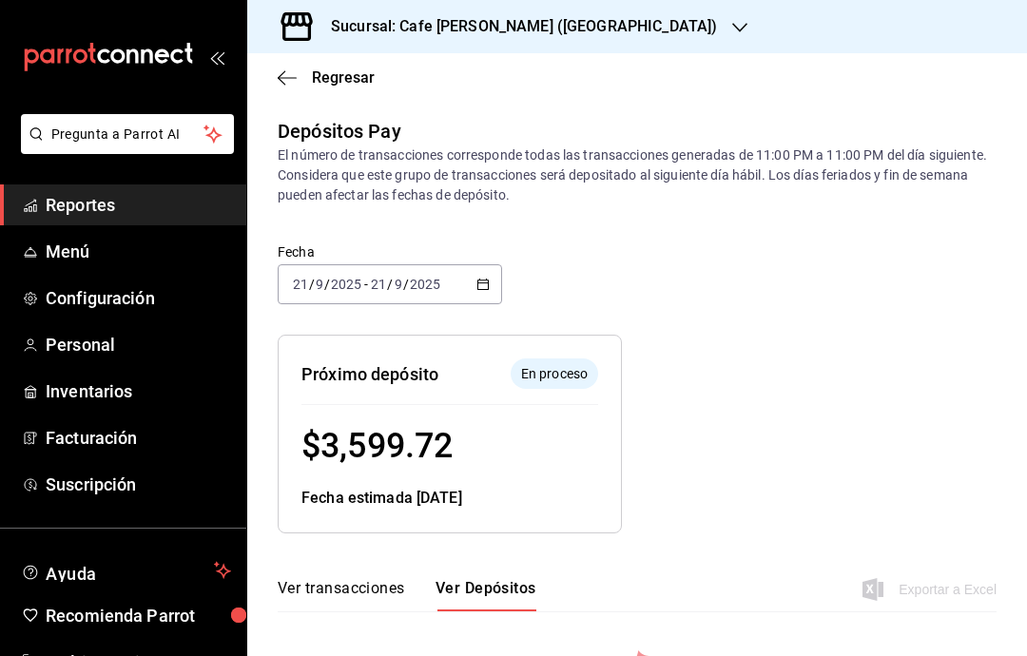
click at [484, 279] on icon "button" at bounding box center [482, 284] width 13 height 13
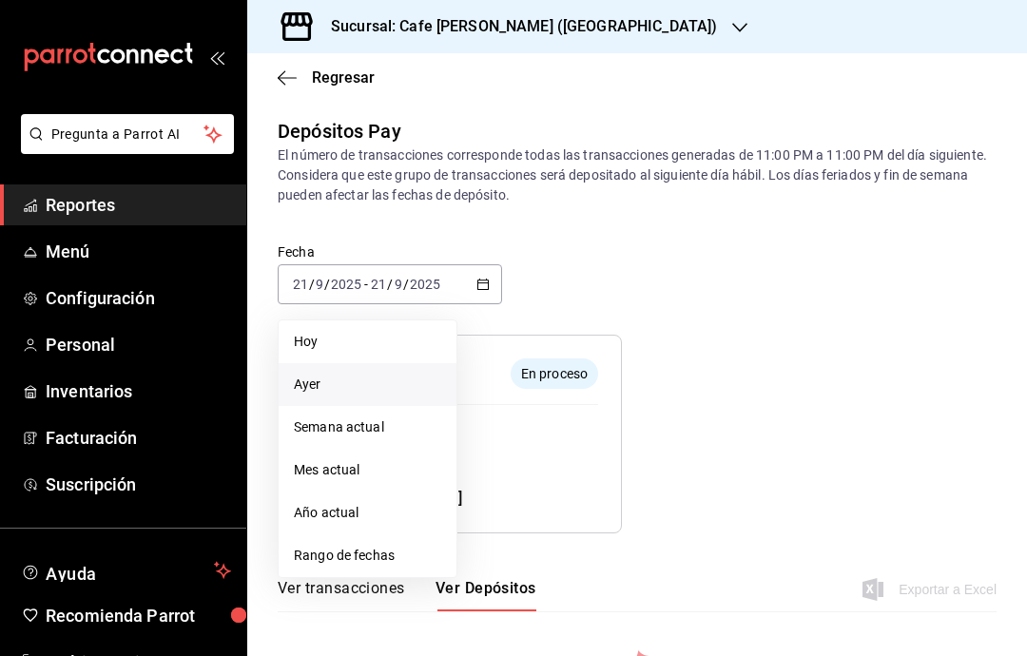
click at [404, 421] on span "Semana actual" at bounding box center [367, 427] width 147 height 20
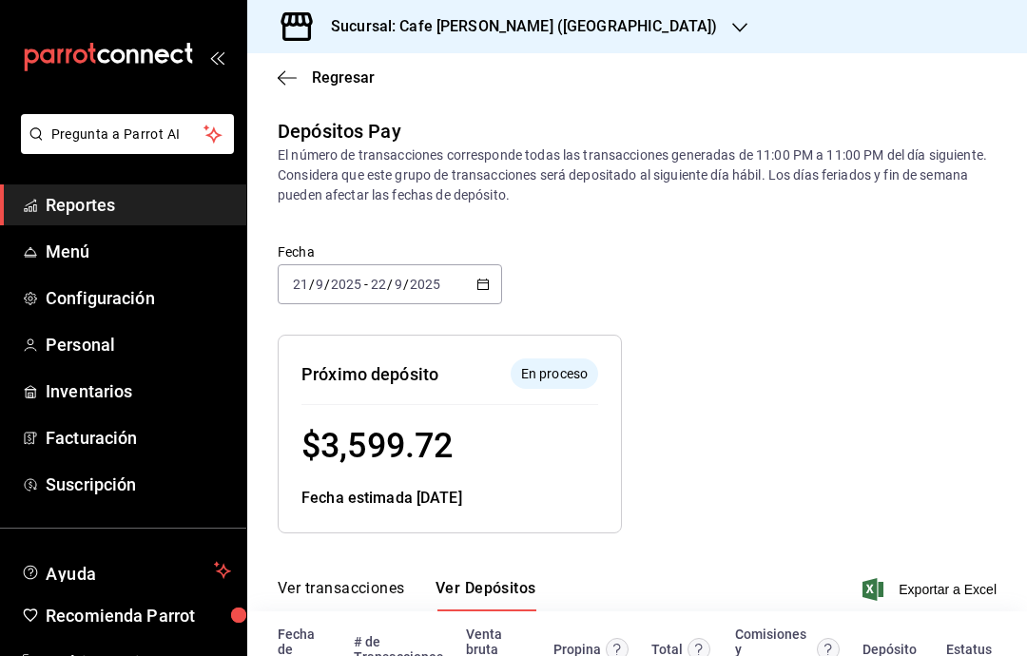
click at [487, 281] on icon "button" at bounding box center [482, 284] width 13 height 13
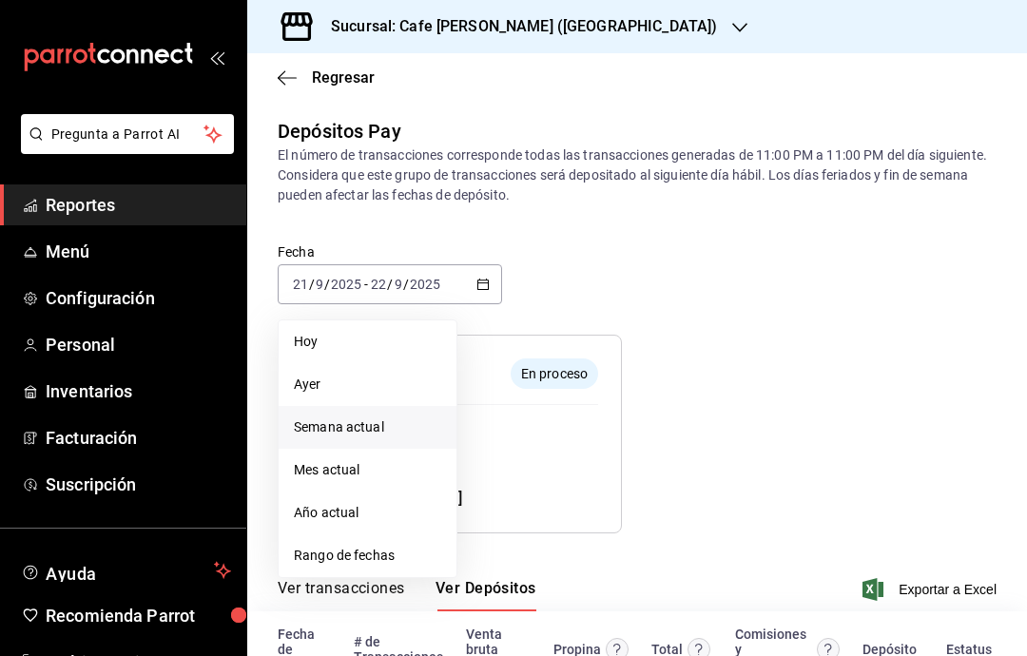
click at [391, 479] on span "Mes actual" at bounding box center [367, 470] width 147 height 20
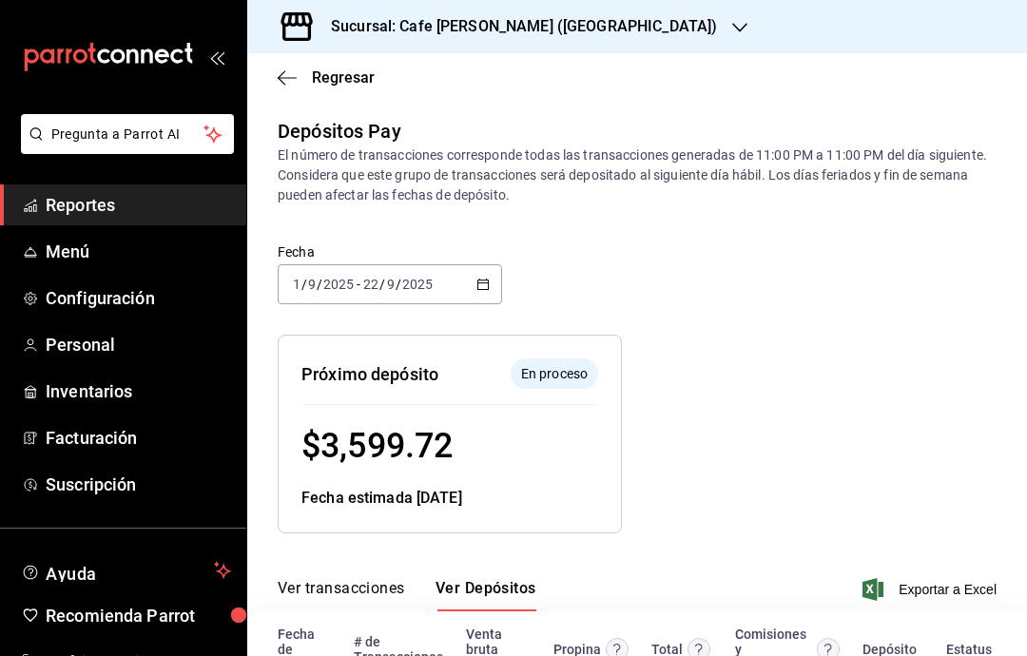
click at [491, 274] on div "[DATE] [DATE] - [DATE] [DATE]" at bounding box center [390, 284] width 224 height 40
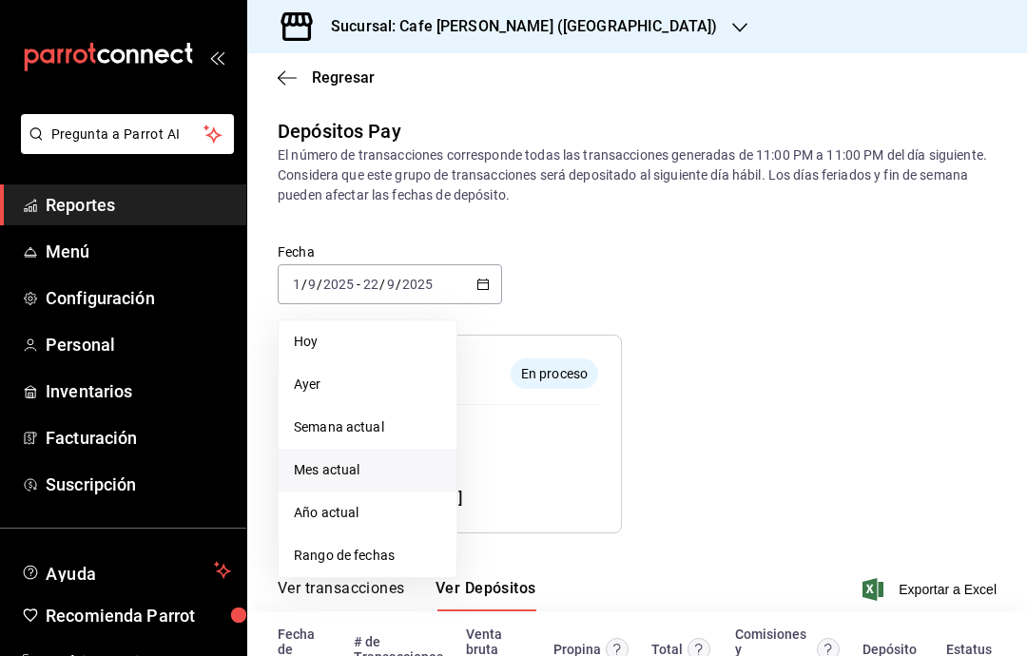
click at [366, 524] on li "Año actual" at bounding box center [368, 513] width 178 height 43
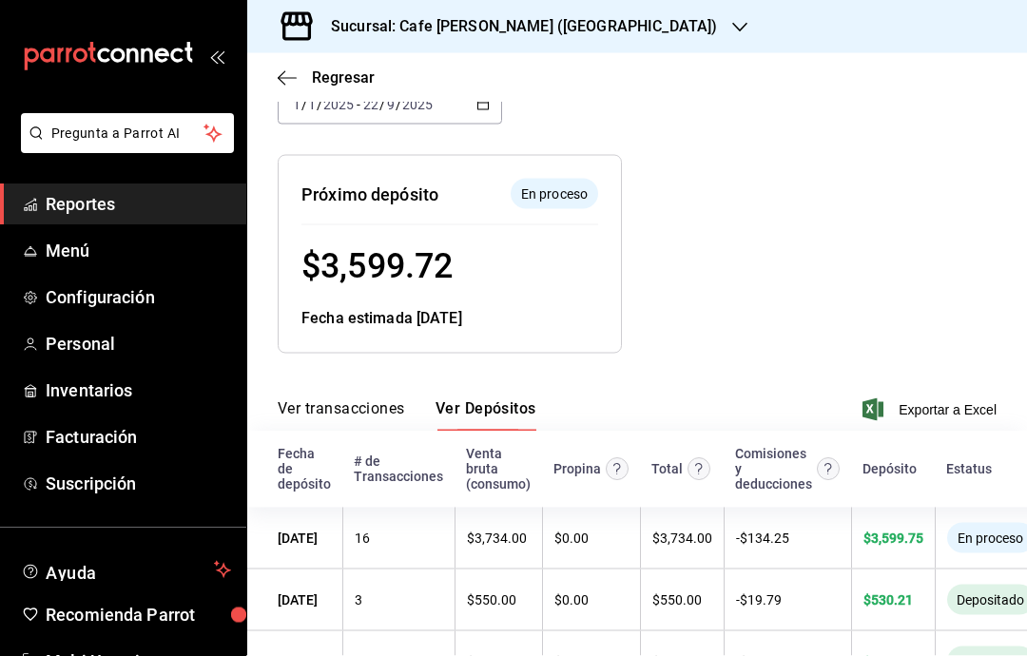
scroll to position [76, 0]
click at [732, 26] on icon "button" at bounding box center [739, 27] width 15 height 15
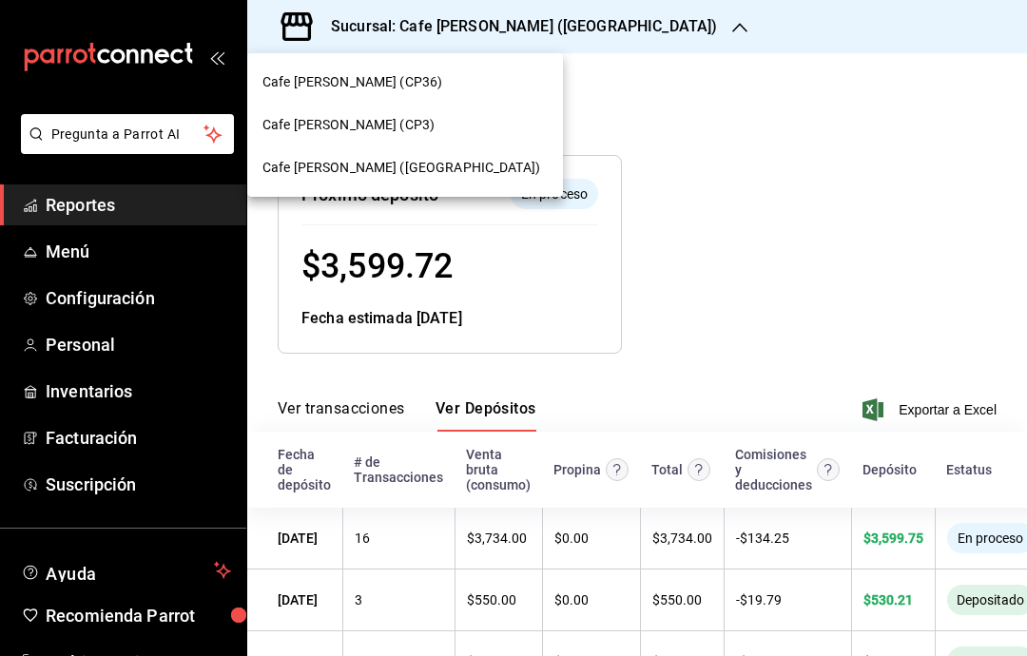
click at [417, 75] on div "Cafe [PERSON_NAME] (CP36)" at bounding box center [404, 82] width 285 height 20
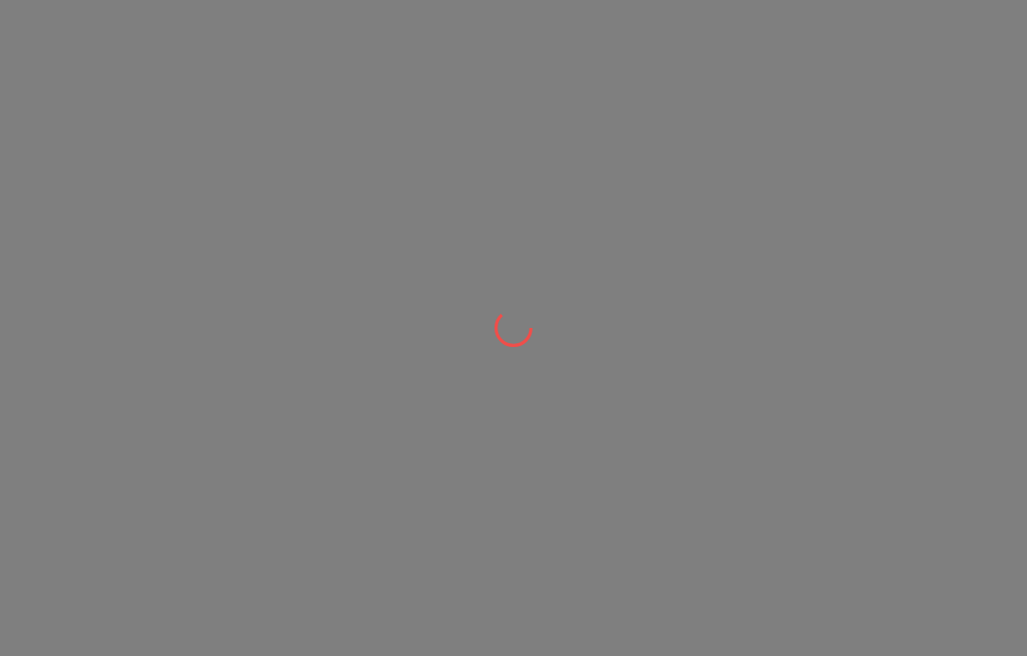
scroll to position [0, 0]
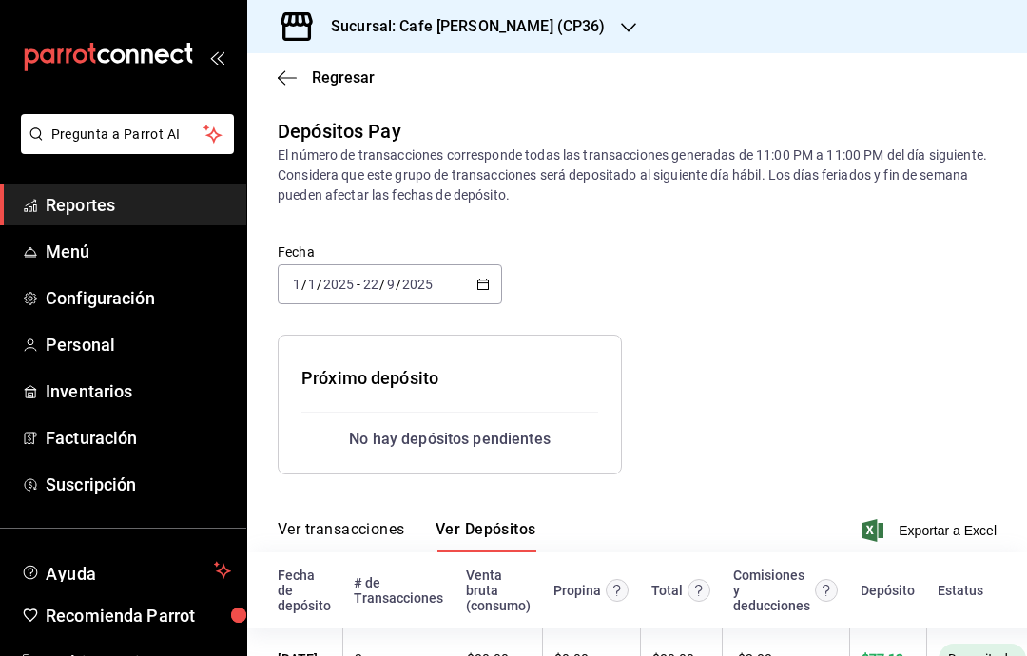
click at [478, 283] on \(Stroke\) "button" at bounding box center [483, 282] width 10 height 1
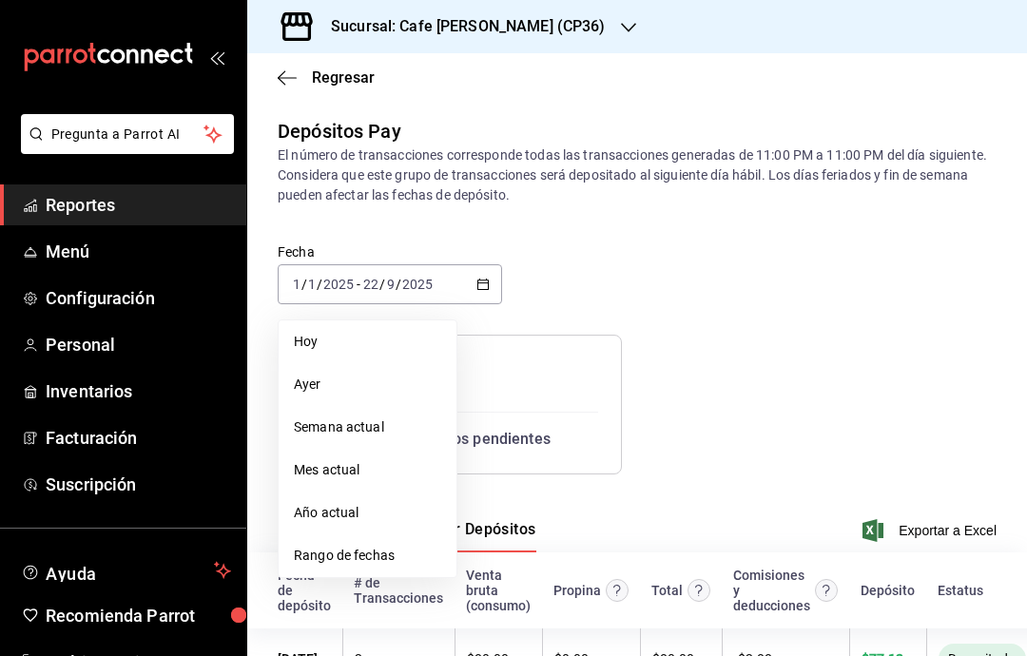
click at [363, 511] on span "Año actual" at bounding box center [367, 513] width 147 height 20
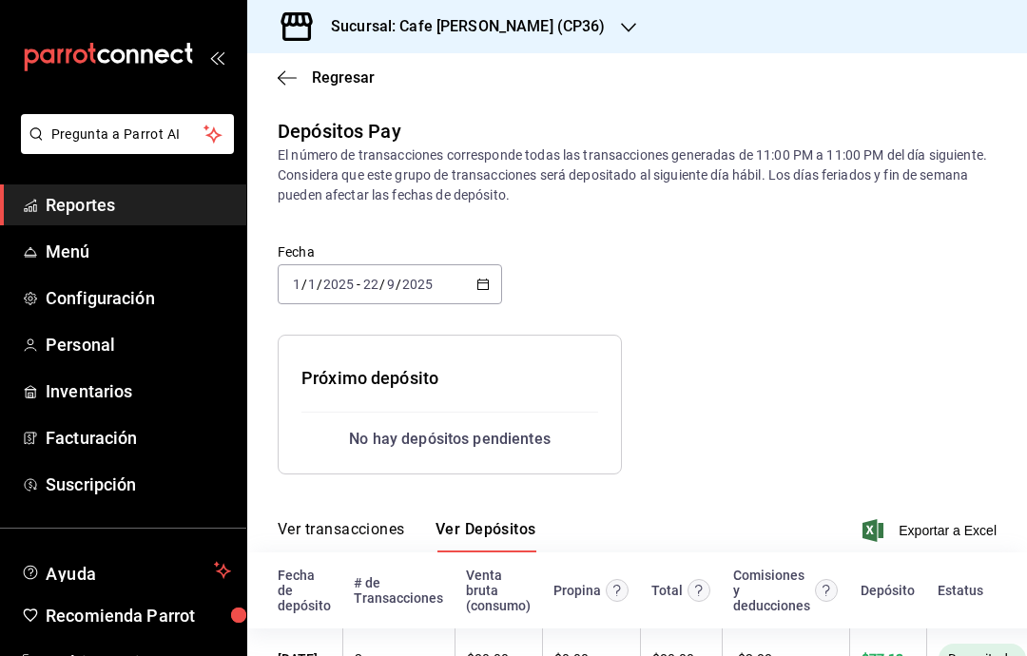
click at [479, 280] on \(Stroke\) "button" at bounding box center [479, 279] width 1 height 1
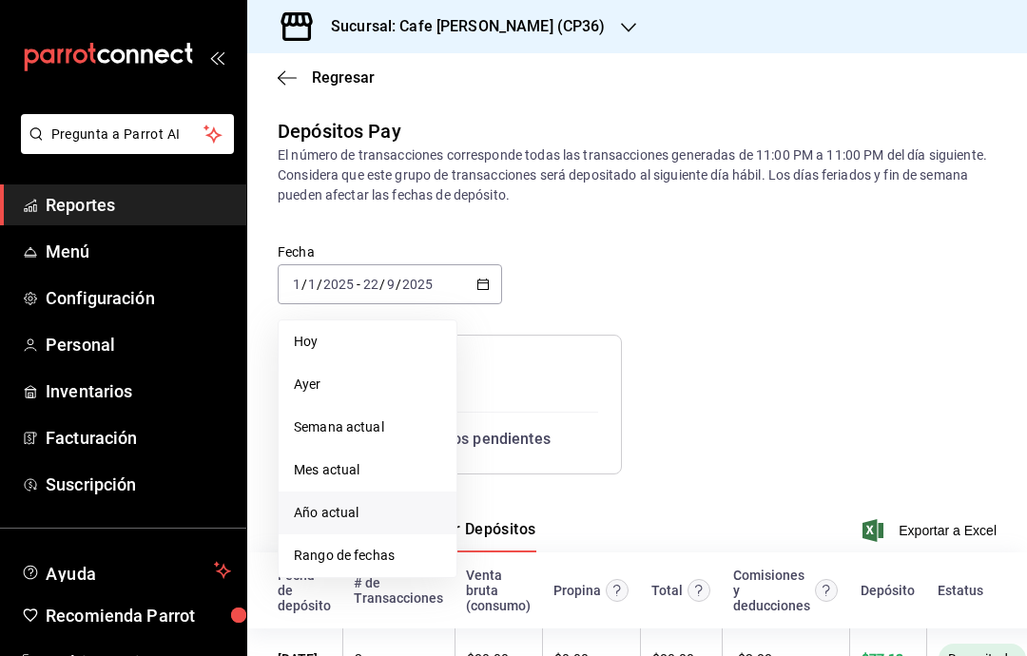
click at [385, 387] on span "Ayer" at bounding box center [367, 385] width 147 height 20
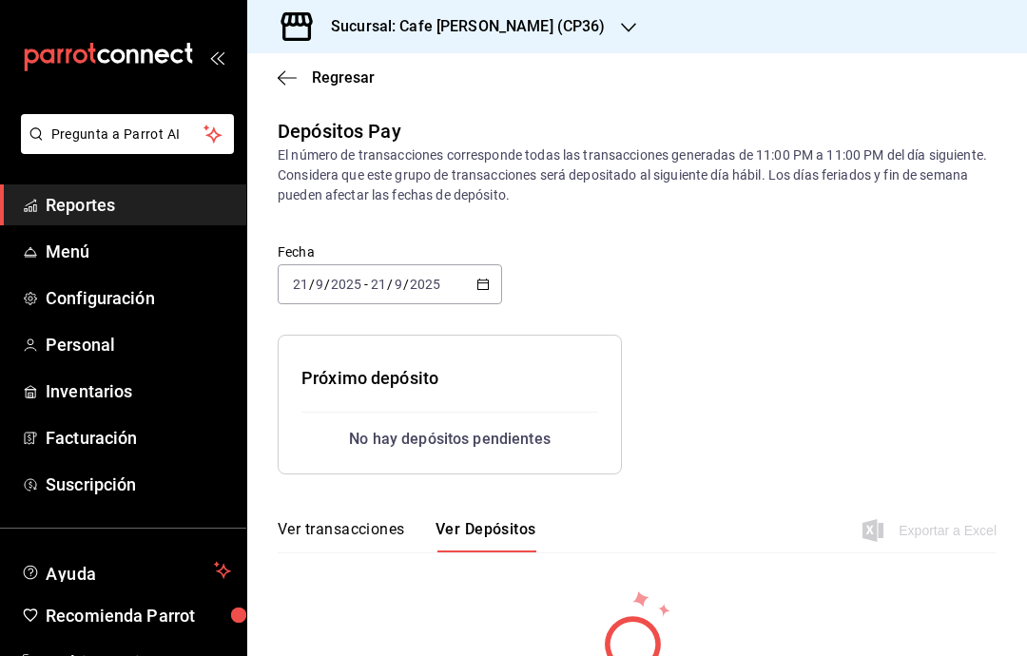
click at [486, 285] on icon "button" at bounding box center [482, 284] width 13 height 13
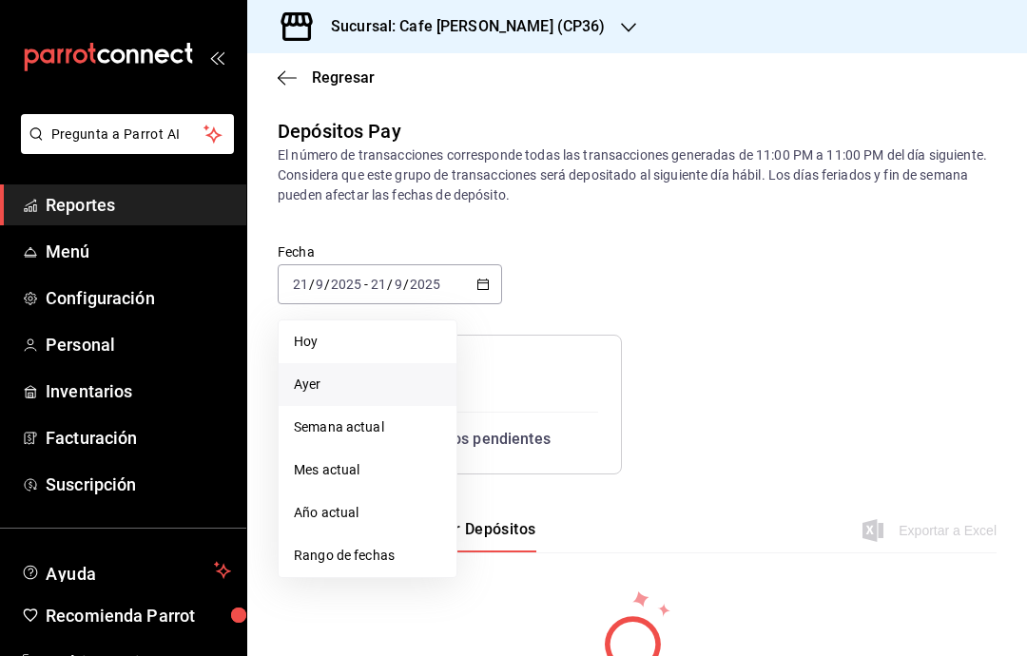
click at [381, 476] on span "Mes actual" at bounding box center [367, 470] width 147 height 20
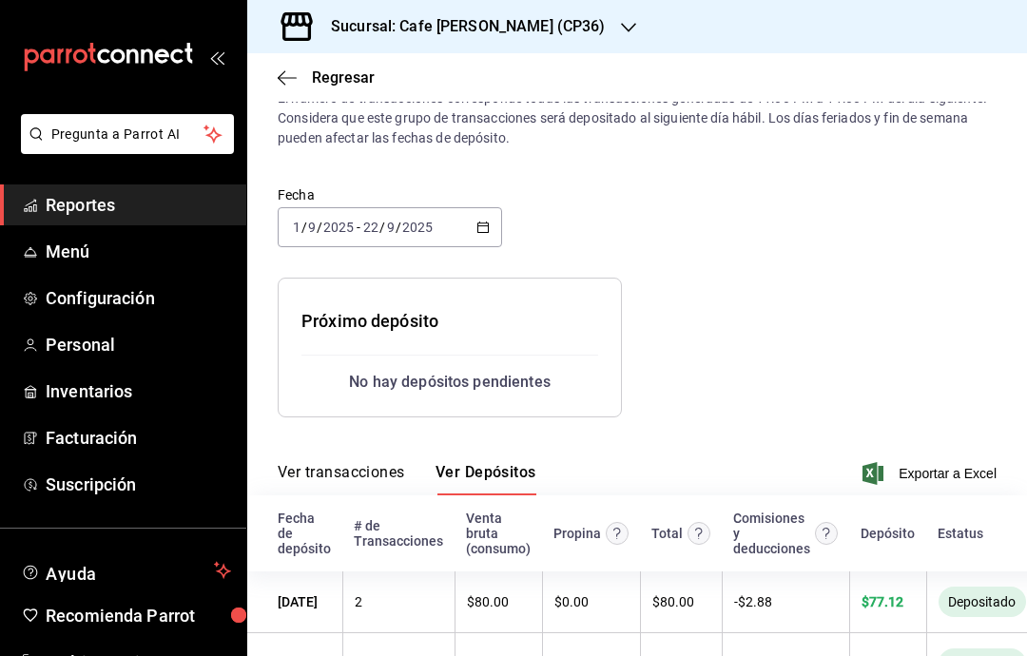
scroll to position [57, 0]
click at [1024, 237] on div "Depósitos Pay El número de transacciones corresponde todas las transacciones ge…" at bounding box center [637, 377] width 780 height 635
click at [621, 25] on icon "button" at bounding box center [628, 27] width 15 height 15
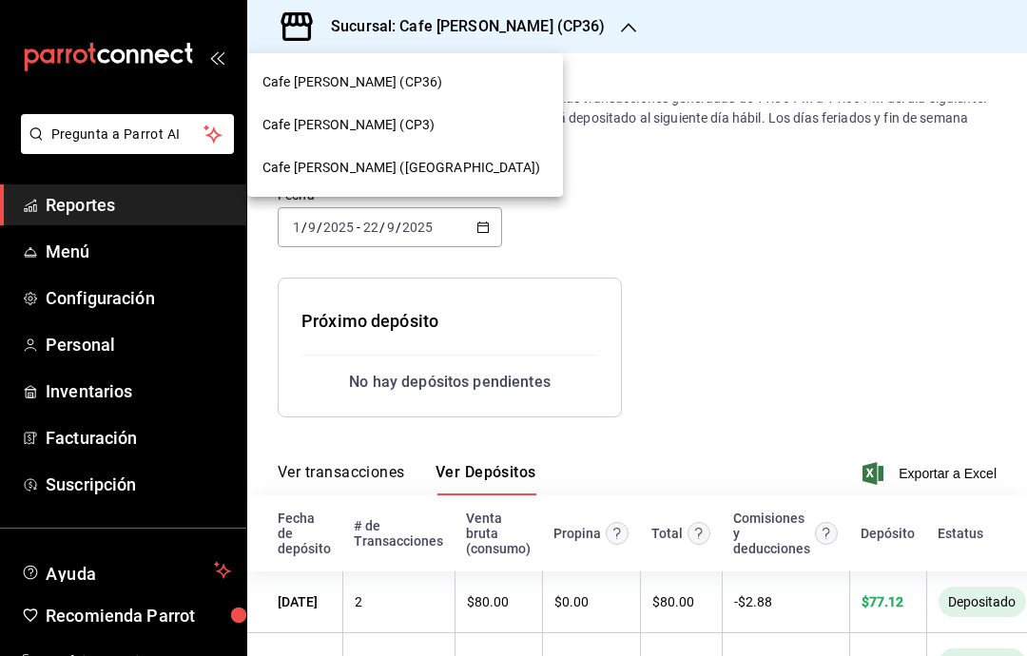
click at [474, 82] on div "Cafe [PERSON_NAME] (CP36)" at bounding box center [404, 82] width 285 height 20
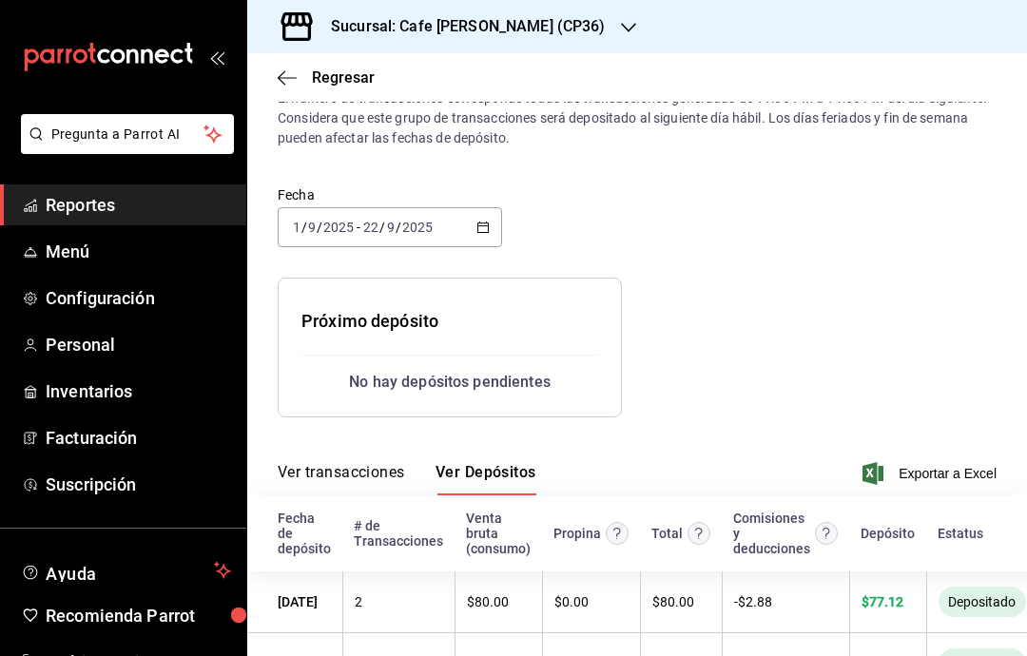
click at [621, 29] on icon "button" at bounding box center [628, 28] width 15 height 10
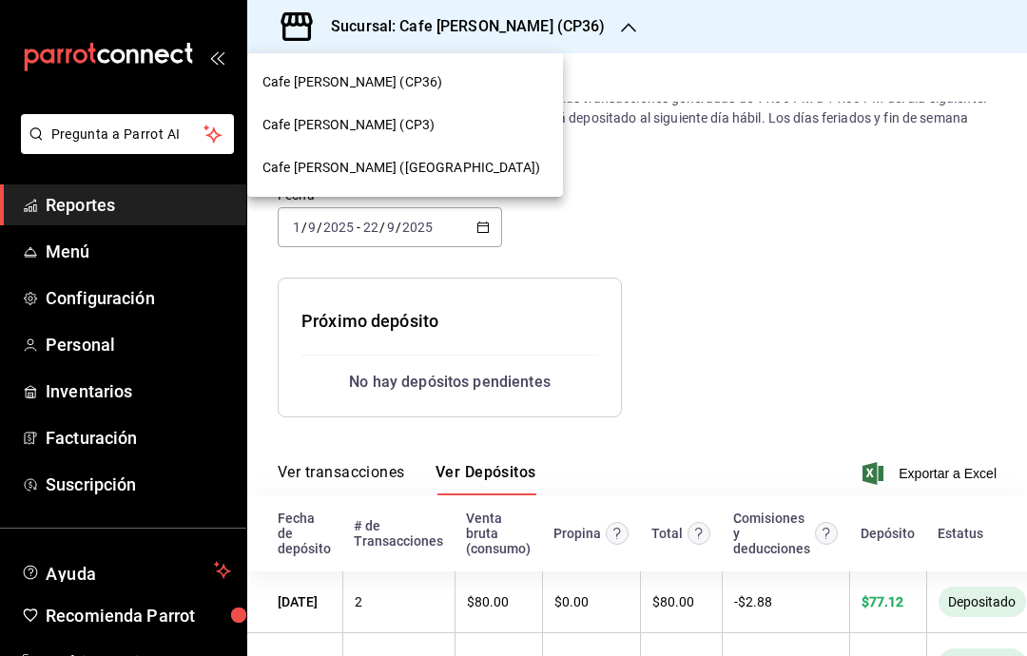
click at [450, 129] on div "Cafe [PERSON_NAME] (CP3)" at bounding box center [404, 125] width 285 height 20
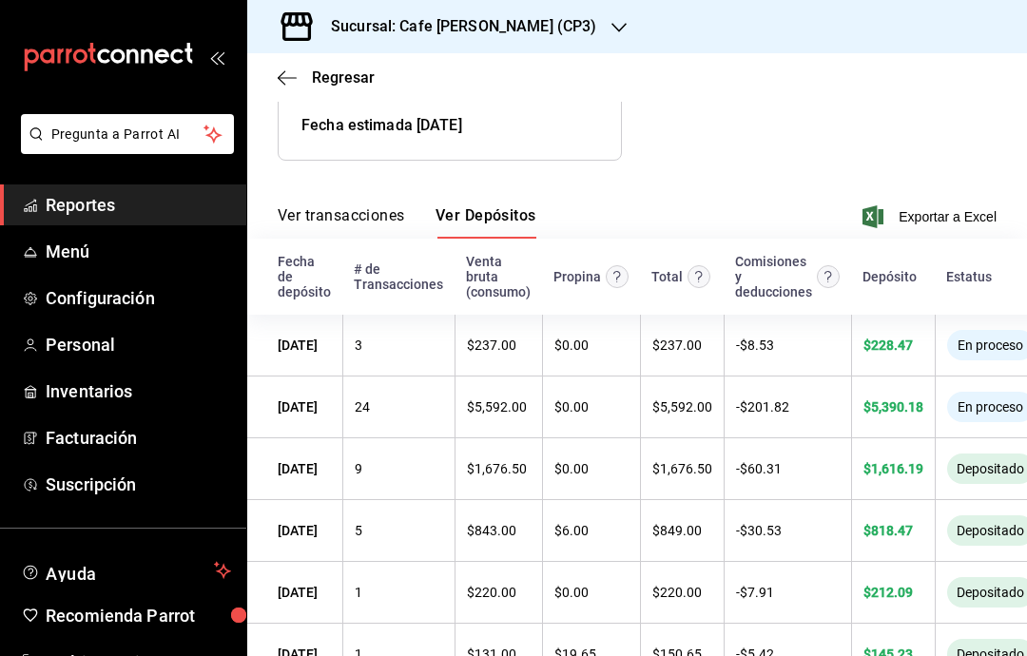
scroll to position [371, 0]
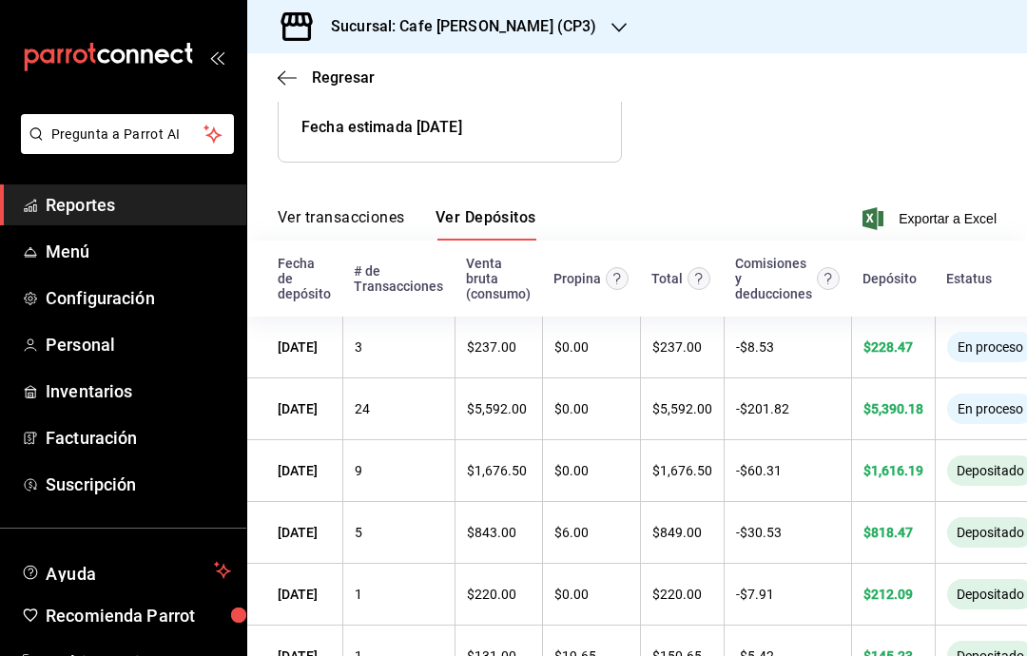
click at [543, 24] on div "Sucursal: Cafe [PERSON_NAME] (CP3)" at bounding box center [448, 26] width 372 height 53
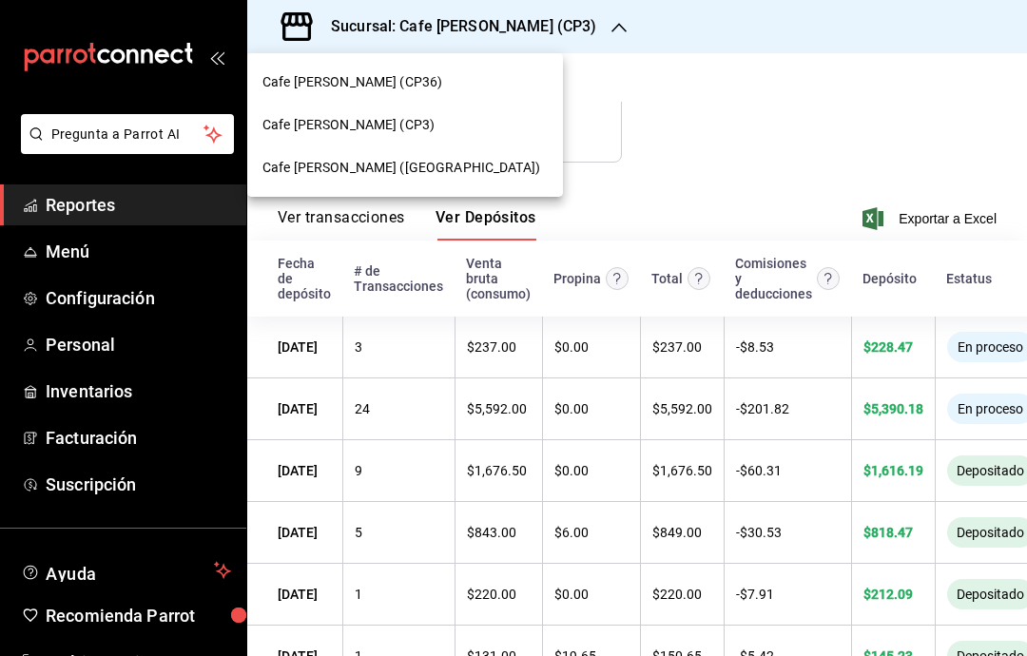
click at [441, 177] on div "Cafe [PERSON_NAME] ([GEOGRAPHIC_DATA])" at bounding box center [404, 168] width 285 height 20
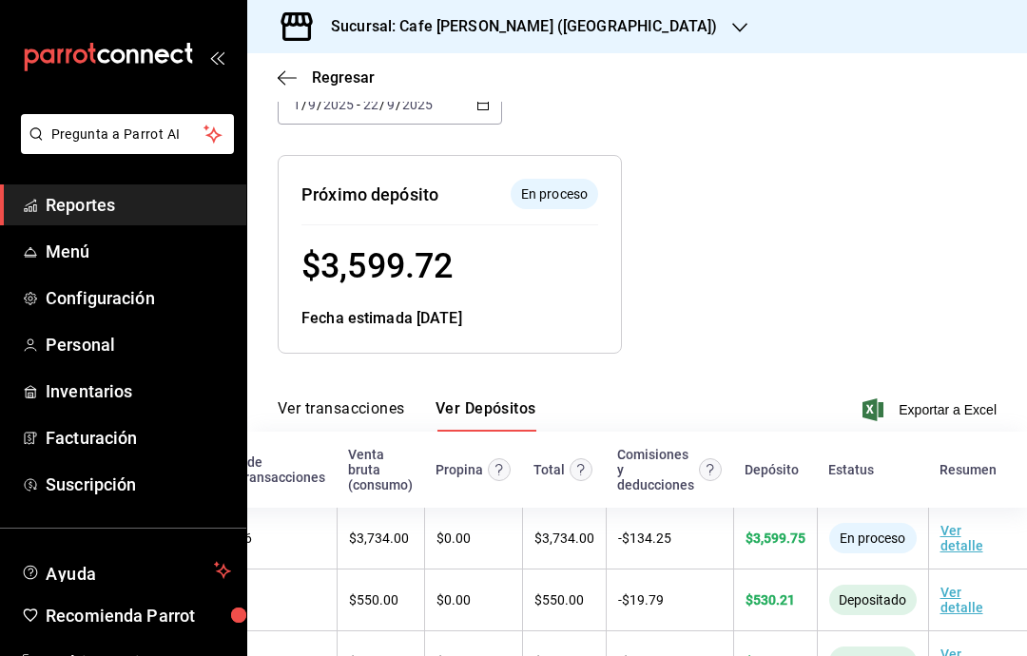
scroll to position [0, 103]
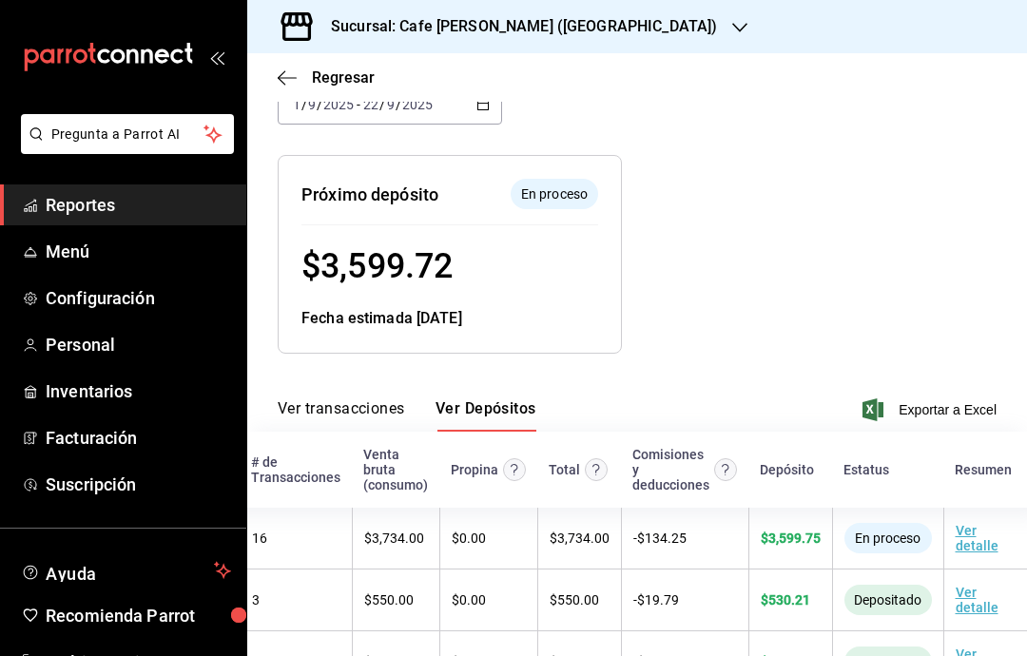
click at [599, 22] on div "Sucursal: Cafe [PERSON_NAME] ([GEOGRAPHIC_DATA])" at bounding box center [508, 26] width 493 height 53
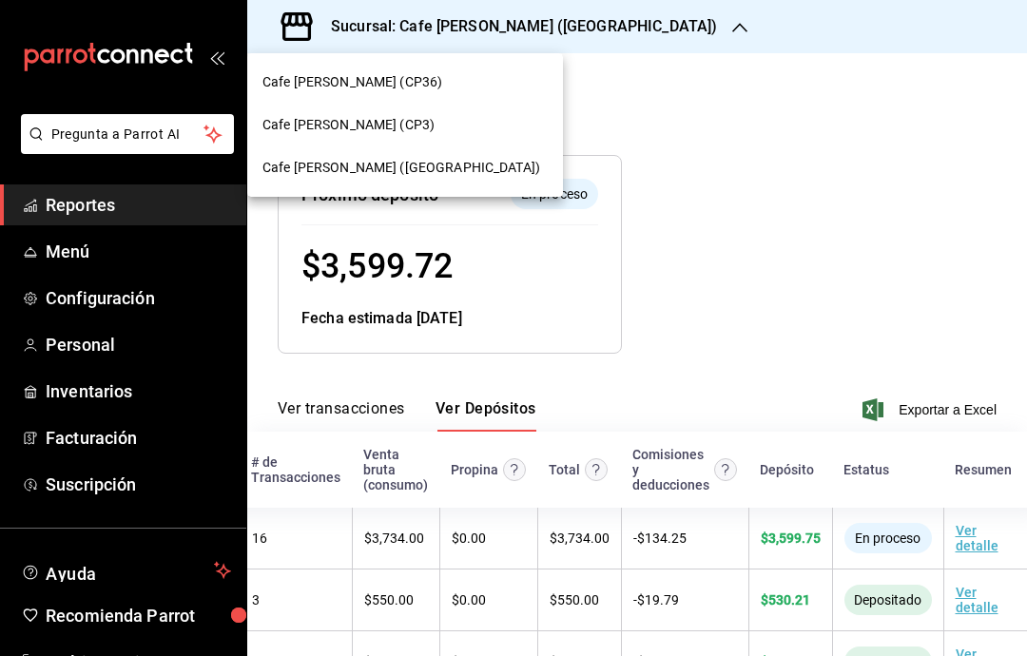
click at [437, 131] on div "Cafe [PERSON_NAME] (CP3)" at bounding box center [404, 125] width 285 height 20
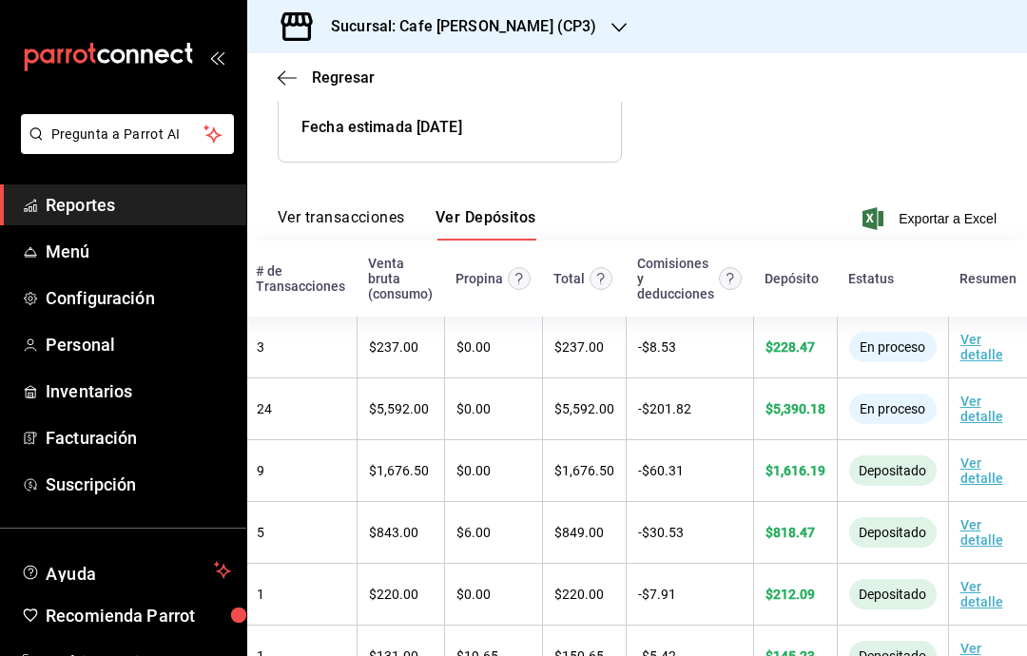
scroll to position [0, 106]
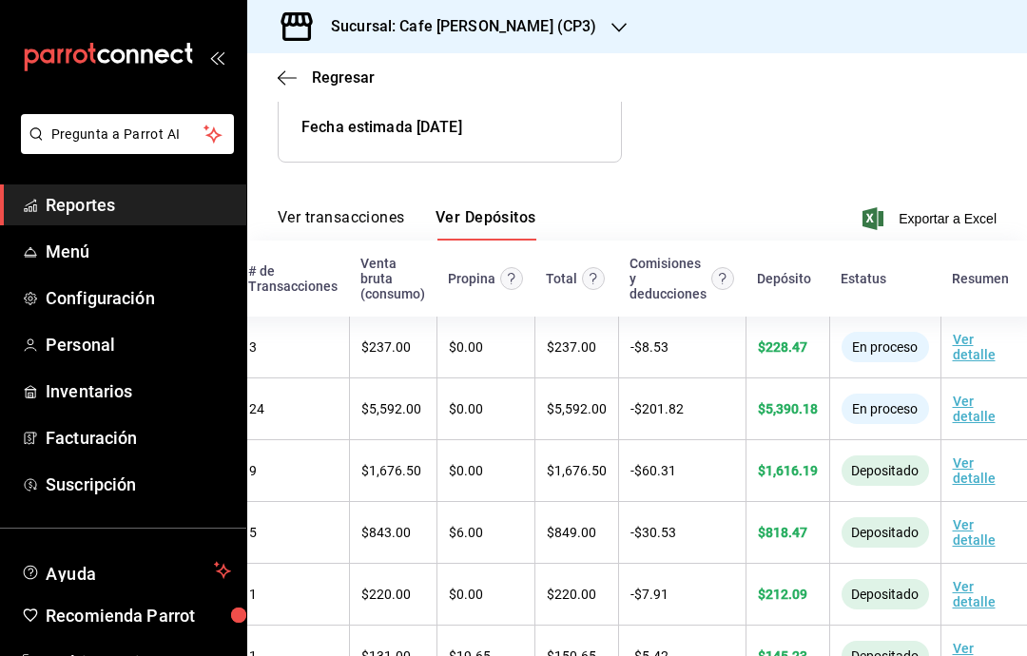
click at [975, 394] on link "Ver detalle" at bounding box center [974, 409] width 43 height 30
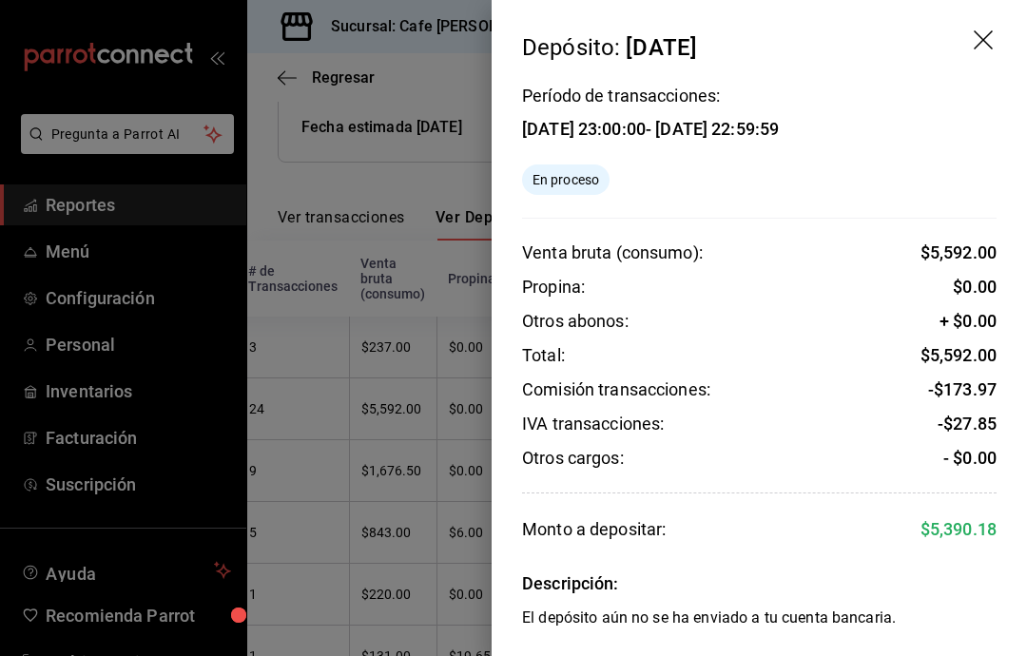
click at [985, 31] on icon "drag" at bounding box center [985, 41] width 23 height 23
